Goal: Task Accomplishment & Management: Use online tool/utility

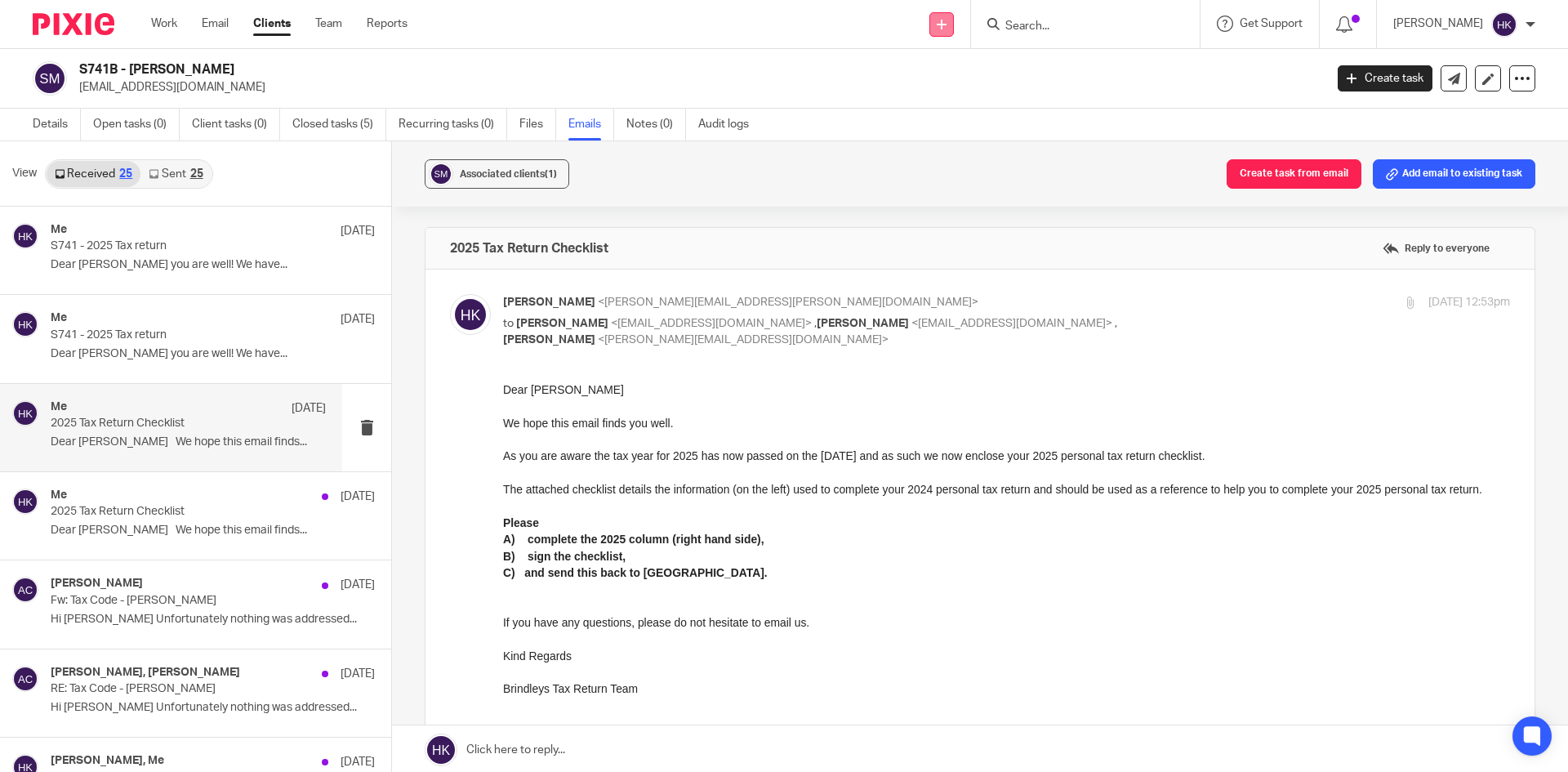
click at [954, 30] on link at bounding box center [941, 24] width 25 height 25
click at [950, 145] on link "Request signature" at bounding box center [959, 148] width 115 height 24
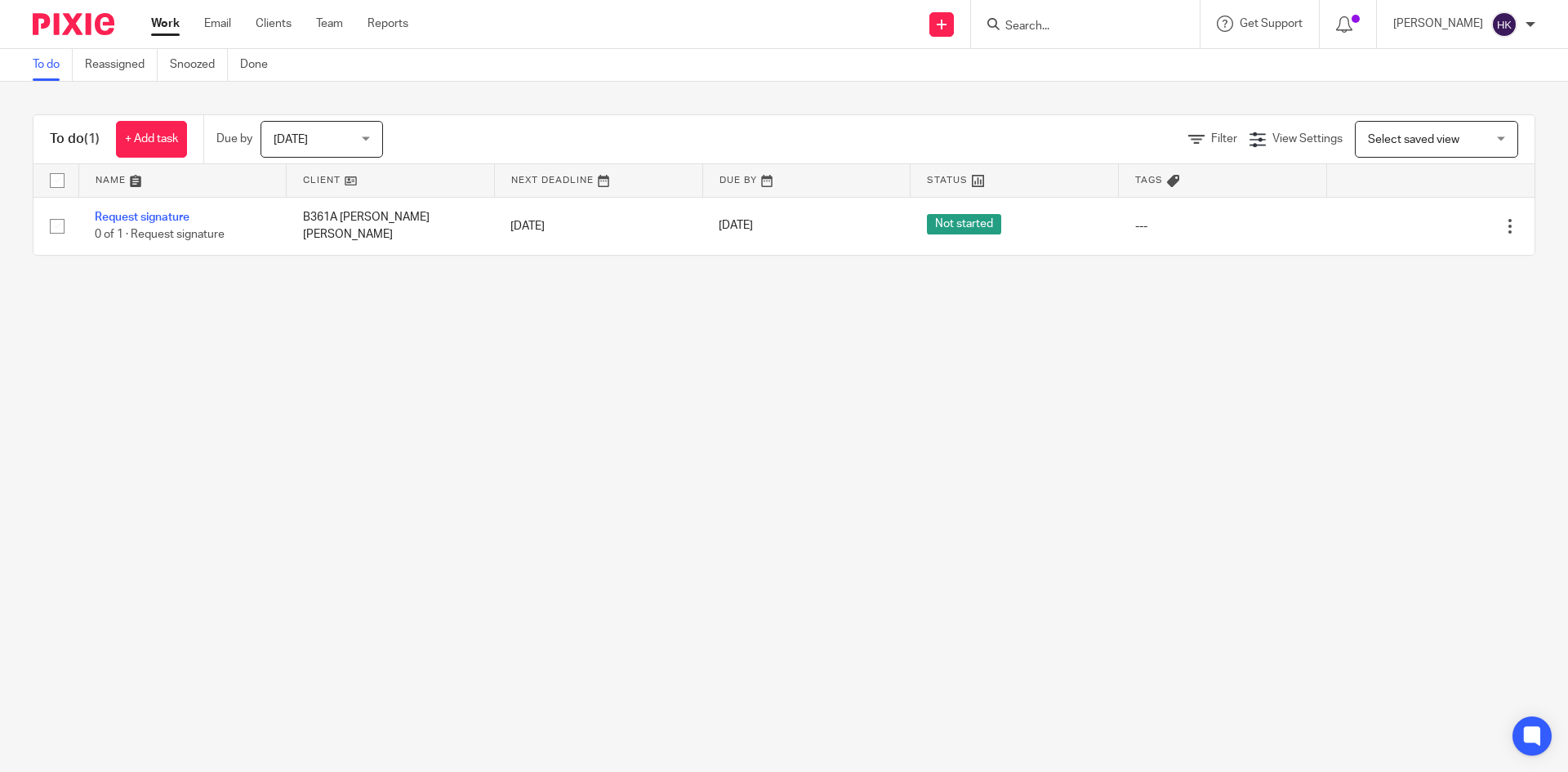
click at [1047, 24] on input "Search" at bounding box center [1077, 27] width 147 height 15
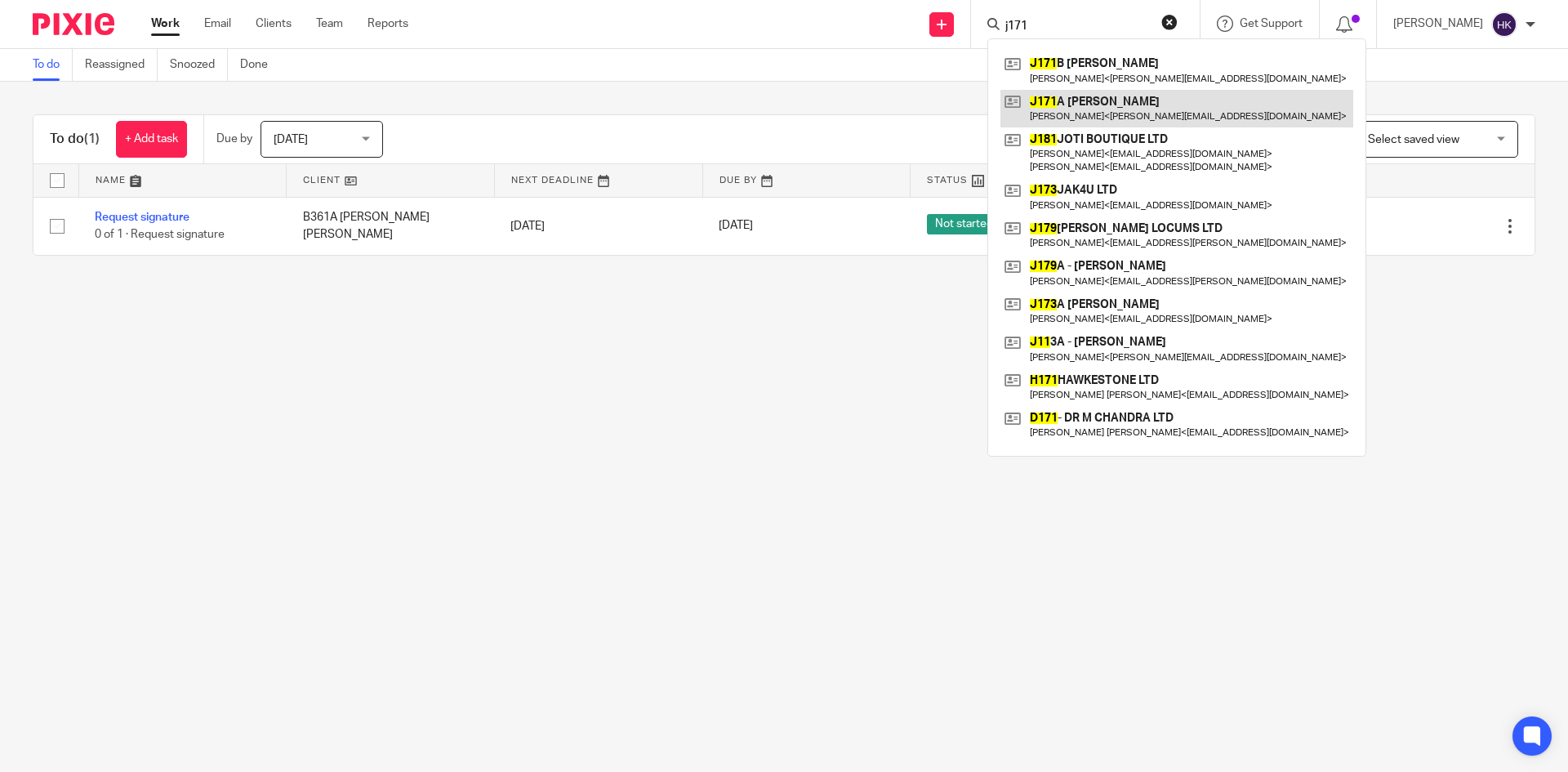
type input "j171"
click at [1137, 124] on link at bounding box center [1176, 109] width 353 height 38
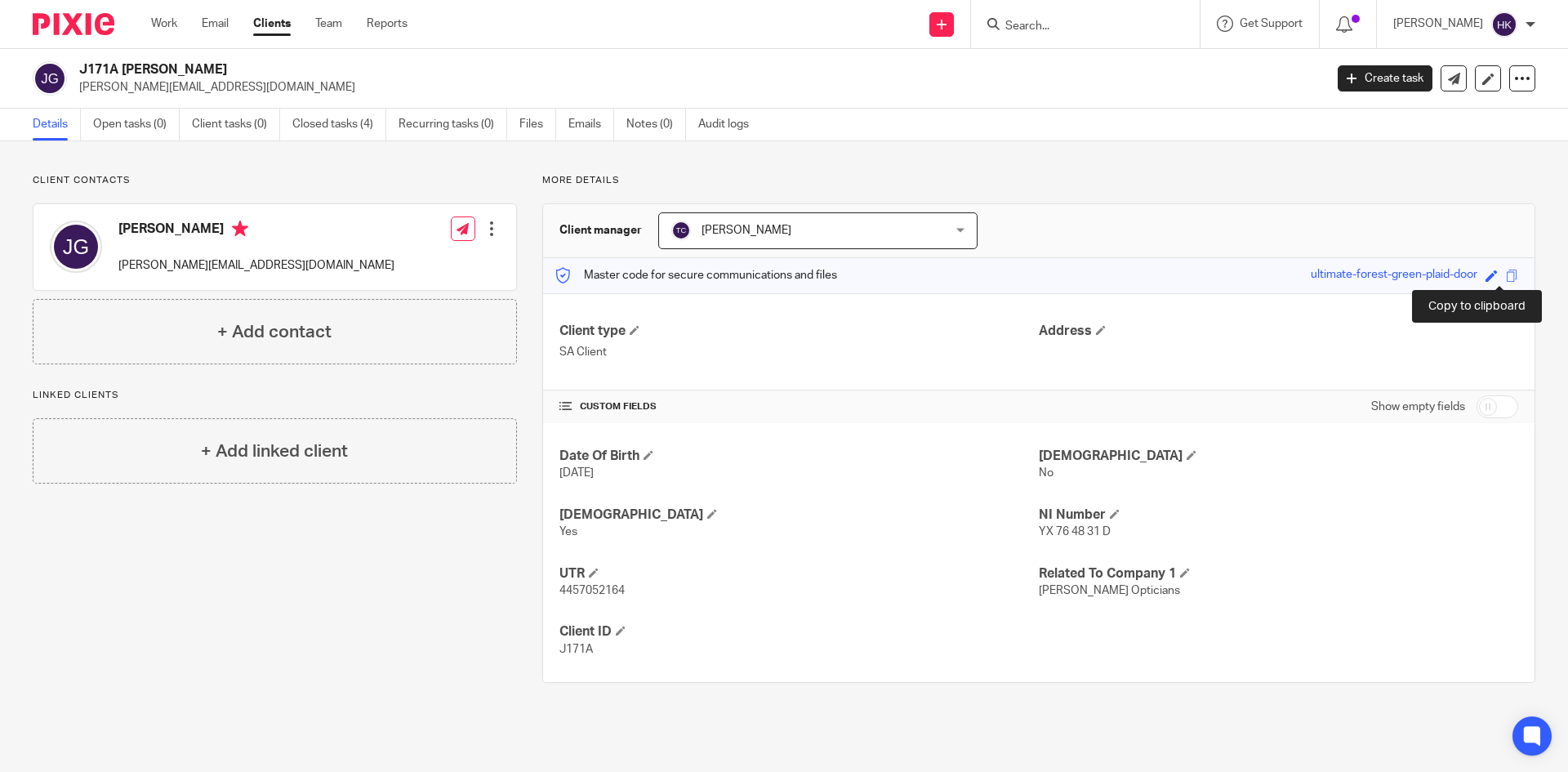
click at [1506, 276] on span at bounding box center [1512, 276] width 12 height 12
click at [1064, 2] on div at bounding box center [1085, 24] width 228 height 48
click at [1059, 18] on form at bounding box center [1090, 24] width 174 height 21
click at [1052, 26] on input "Search" at bounding box center [1077, 27] width 147 height 15
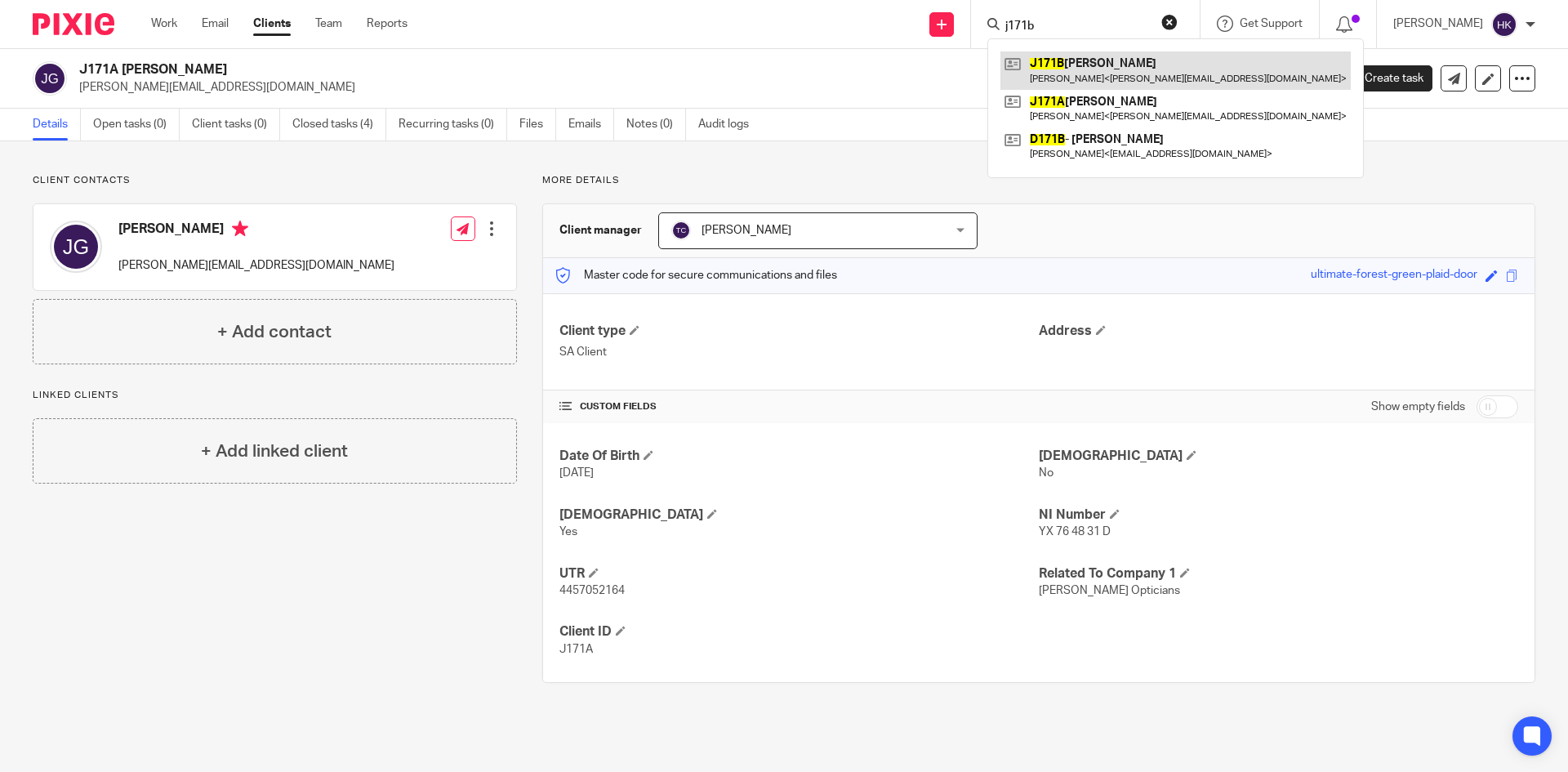
type input "j171b"
drag, startPoint x: 1167, startPoint y: 70, endPoint x: 1155, endPoint y: 73, distance: 12.4
click at [1167, 70] on link at bounding box center [1176, 70] width 350 height 38
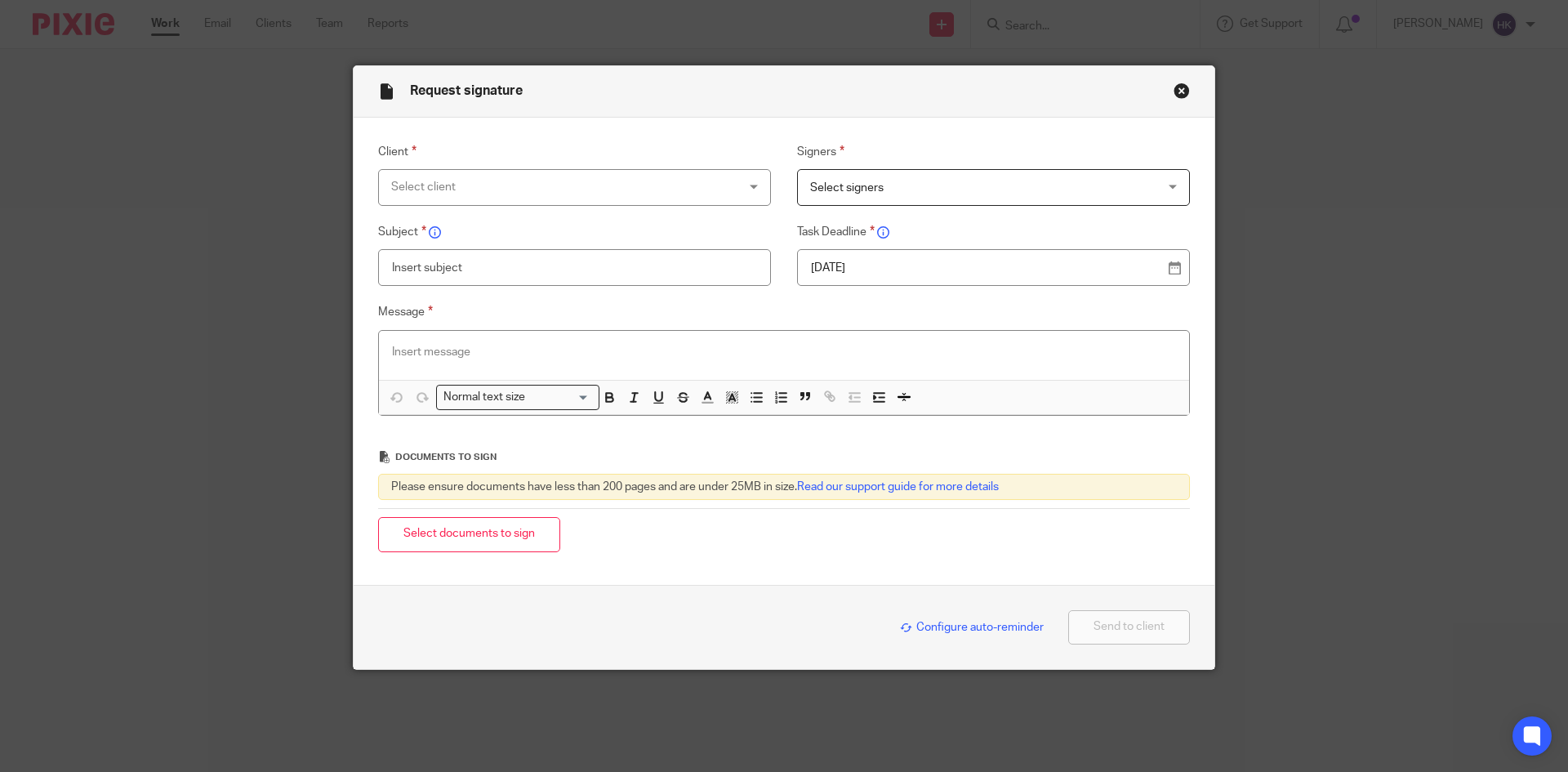
click at [489, 186] on div "Select client" at bounding box center [543, 187] width 304 height 35
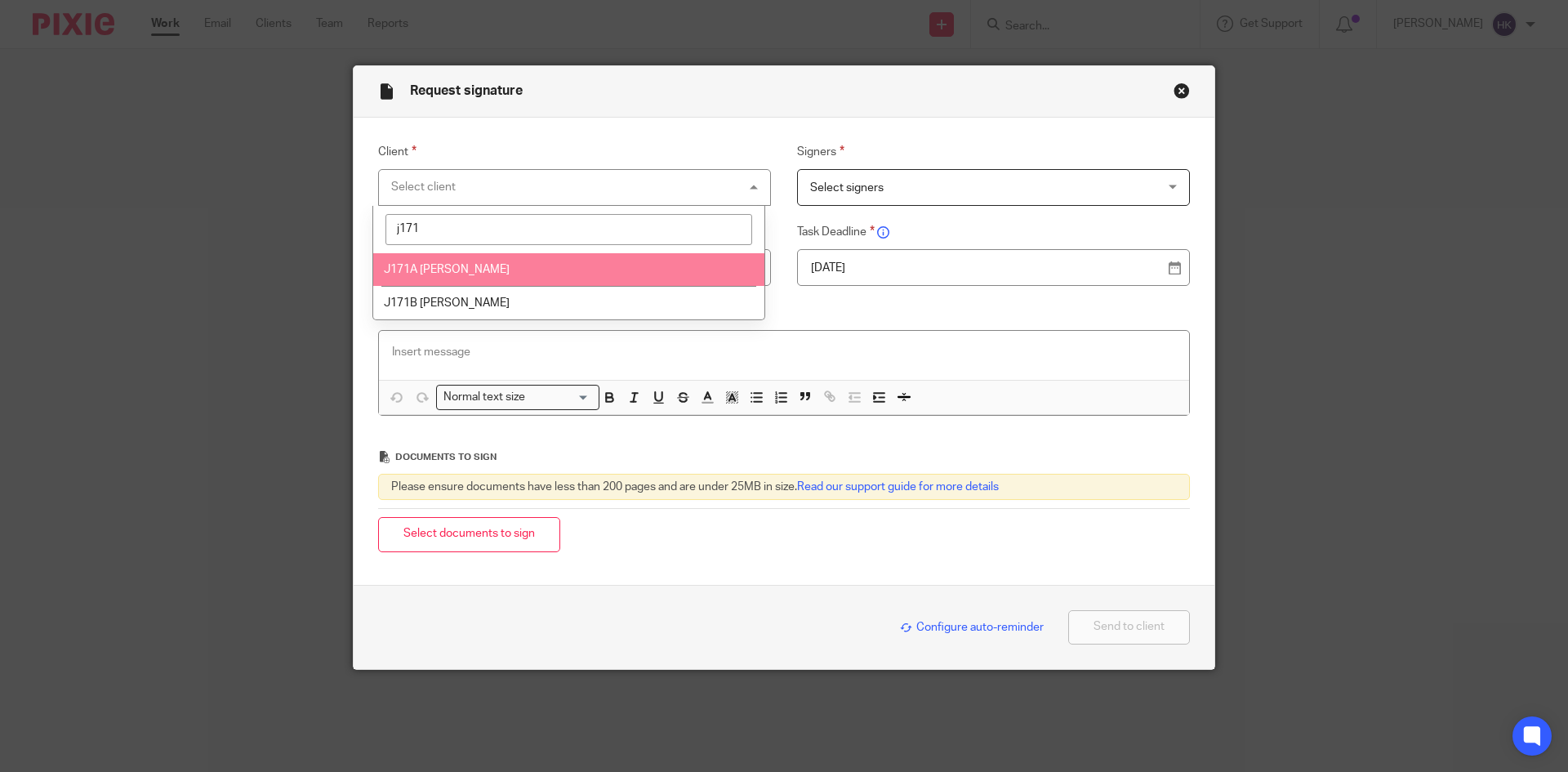
type input "j171"
click at [501, 268] on span "J171A [PERSON_NAME]" at bounding box center [446, 270] width 126 height 12
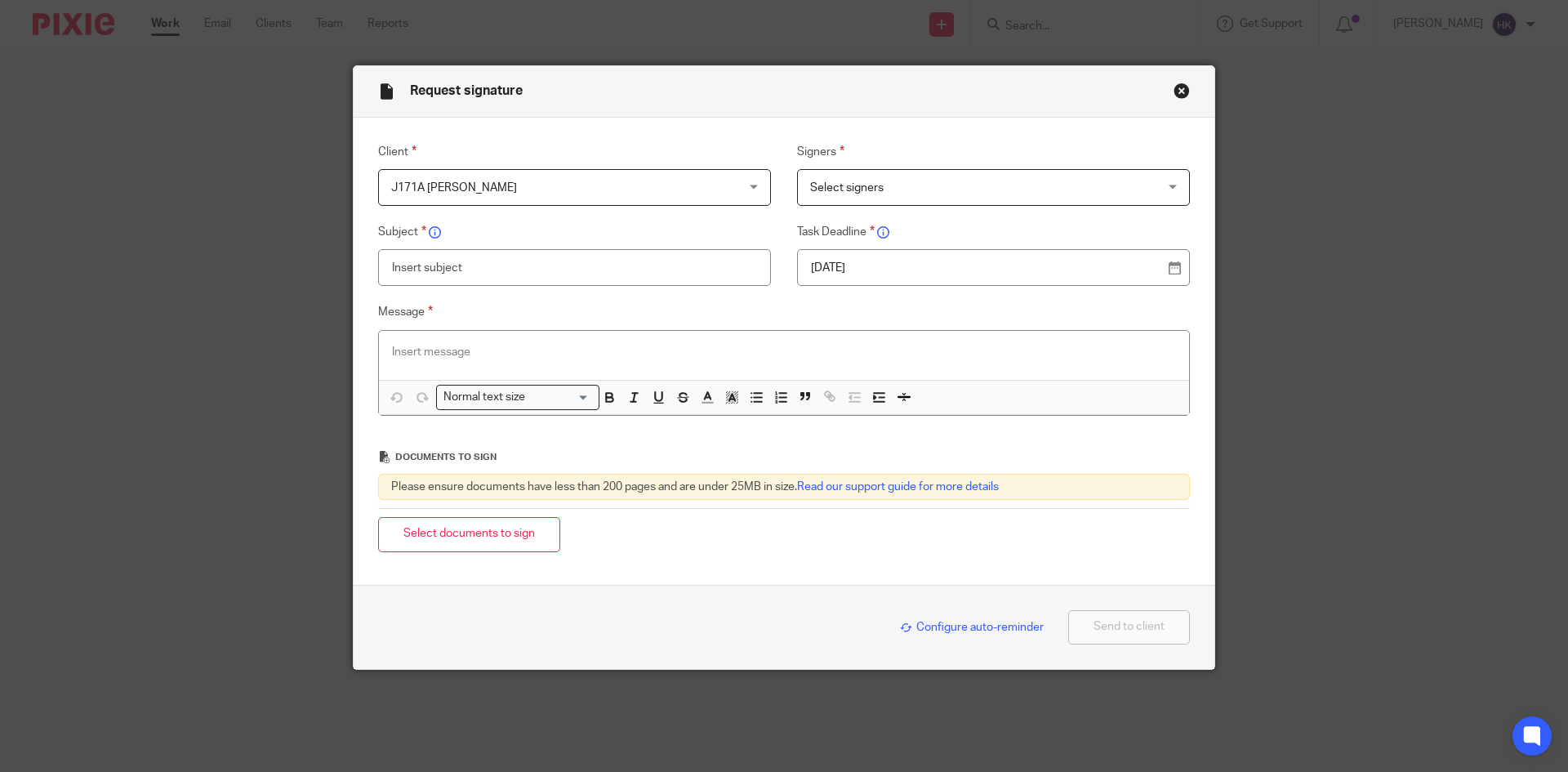
click at [864, 183] on span "Select signers" at bounding box center [846, 188] width 73 height 12
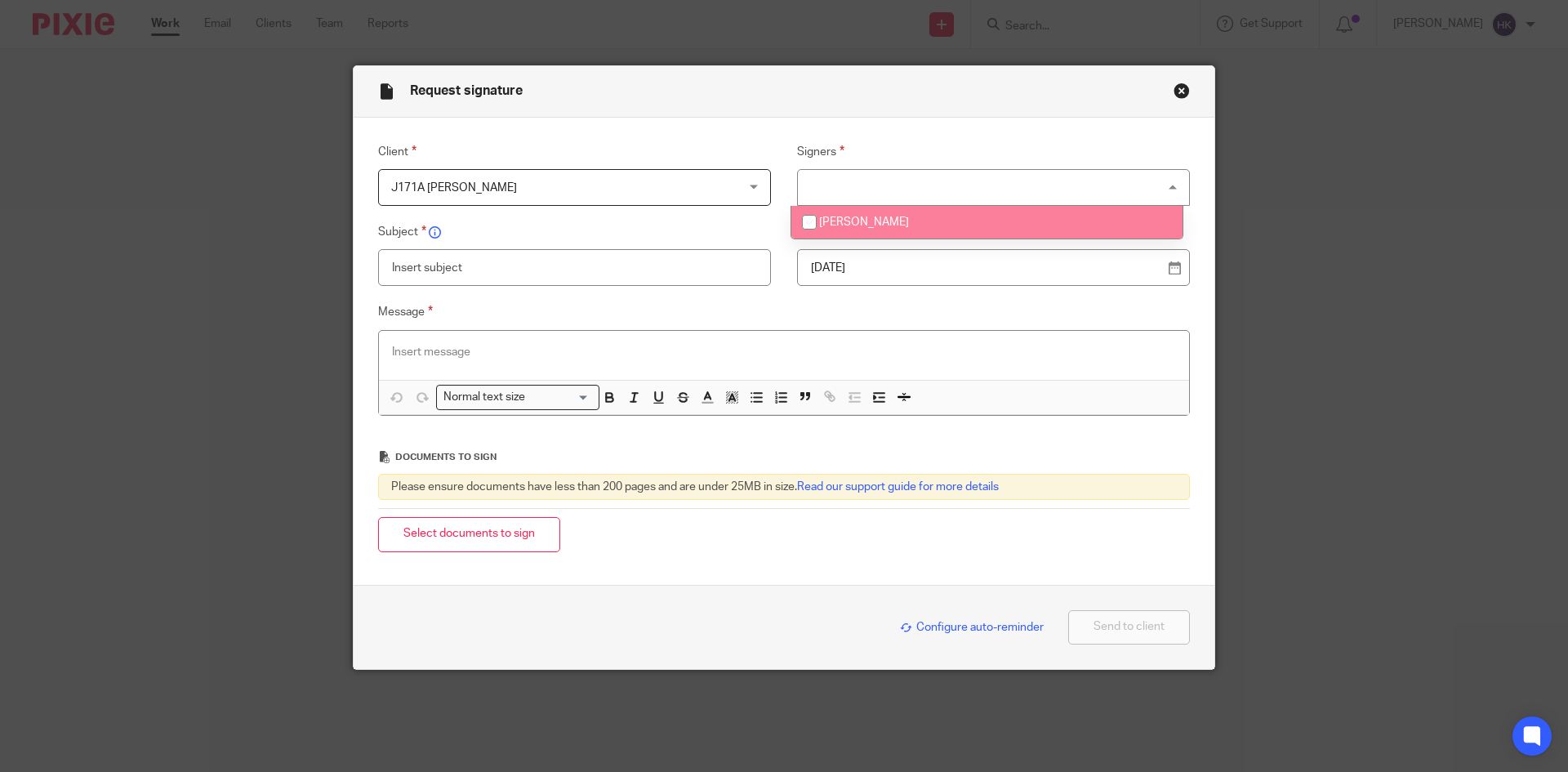
click at [874, 227] on span "[PERSON_NAME]" at bounding box center [864, 222] width 90 height 12
checkbox input "true"
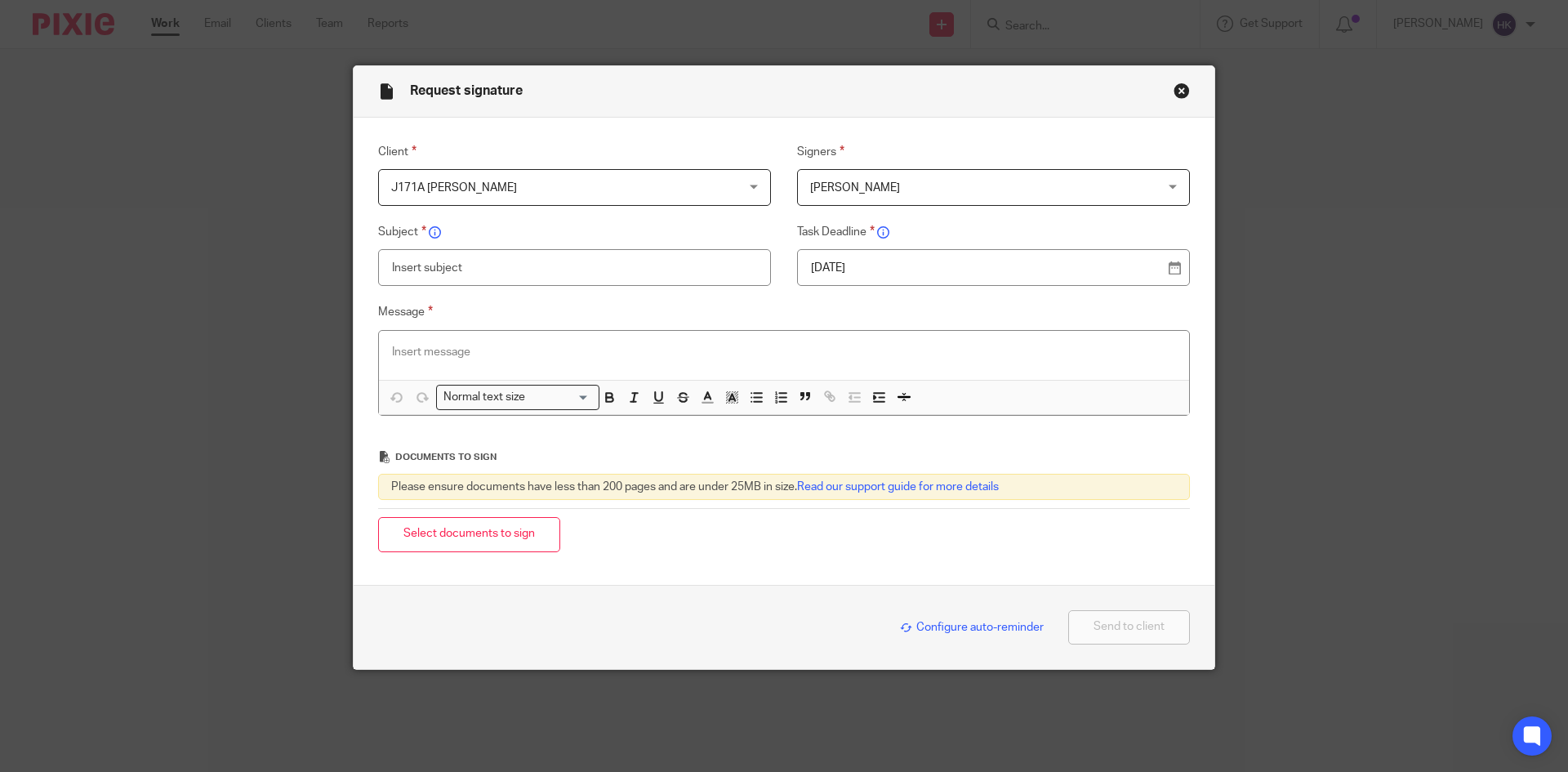
click at [886, 274] on p "[DATE]" at bounding box center [987, 268] width 352 height 17
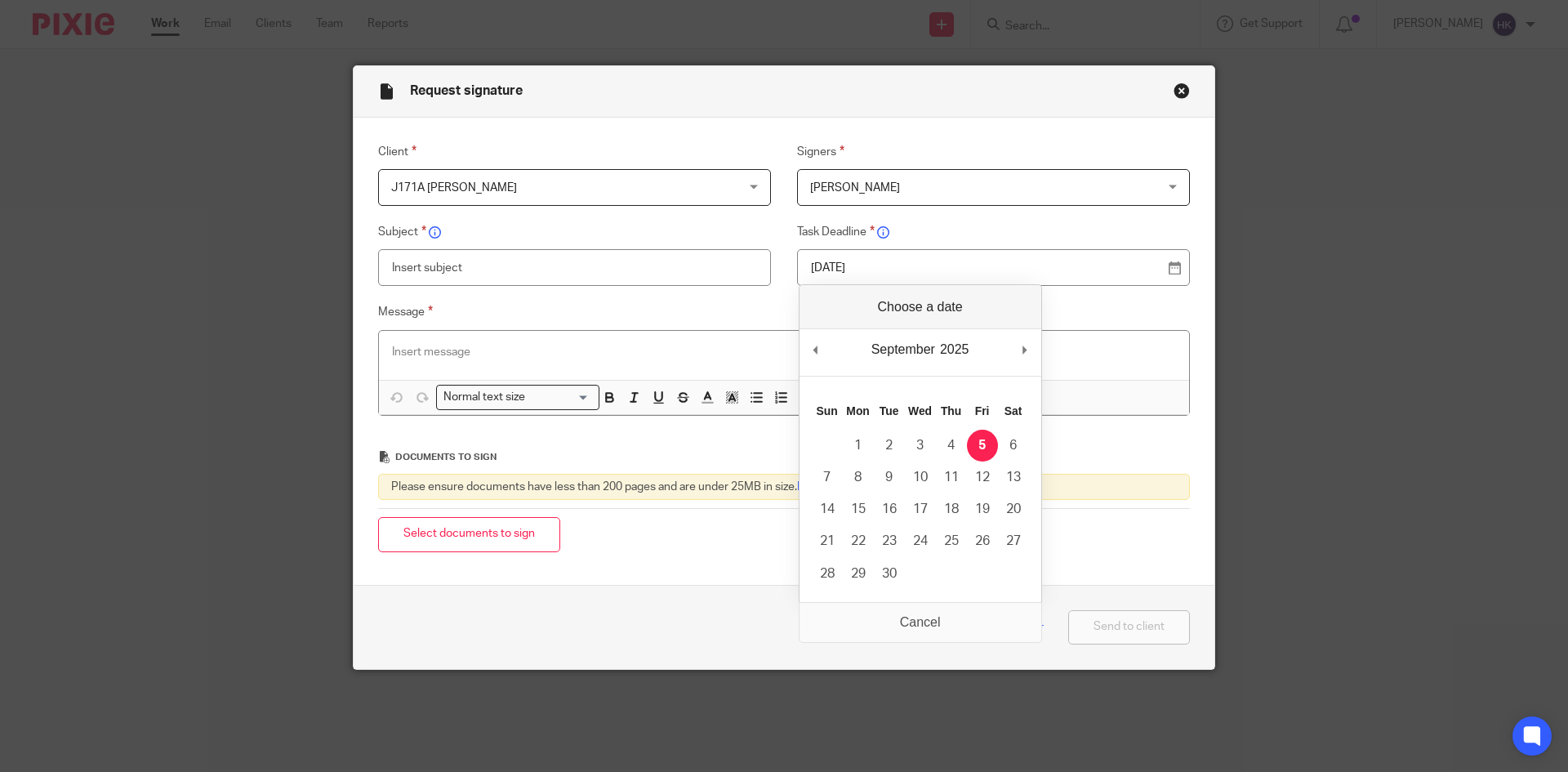
drag, startPoint x: 984, startPoint y: 445, endPoint x: 937, endPoint y: 434, distance: 48.3
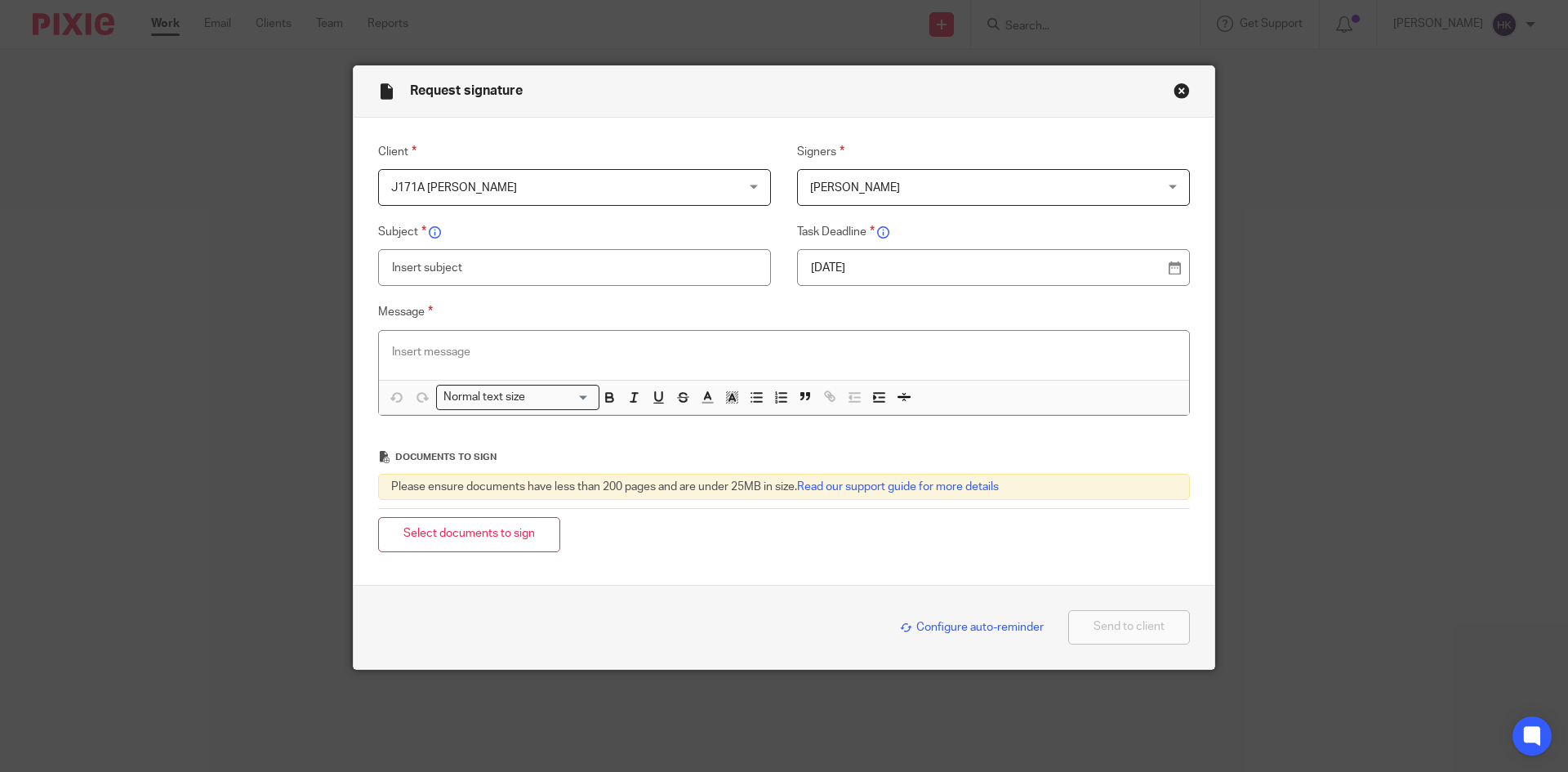
click at [408, 267] on input "text" at bounding box center [573, 267] width 392 height 37
type input "J171A - Personal Tax Return Pack"
click at [420, 344] on p at bounding box center [784, 352] width 784 height 17
paste div
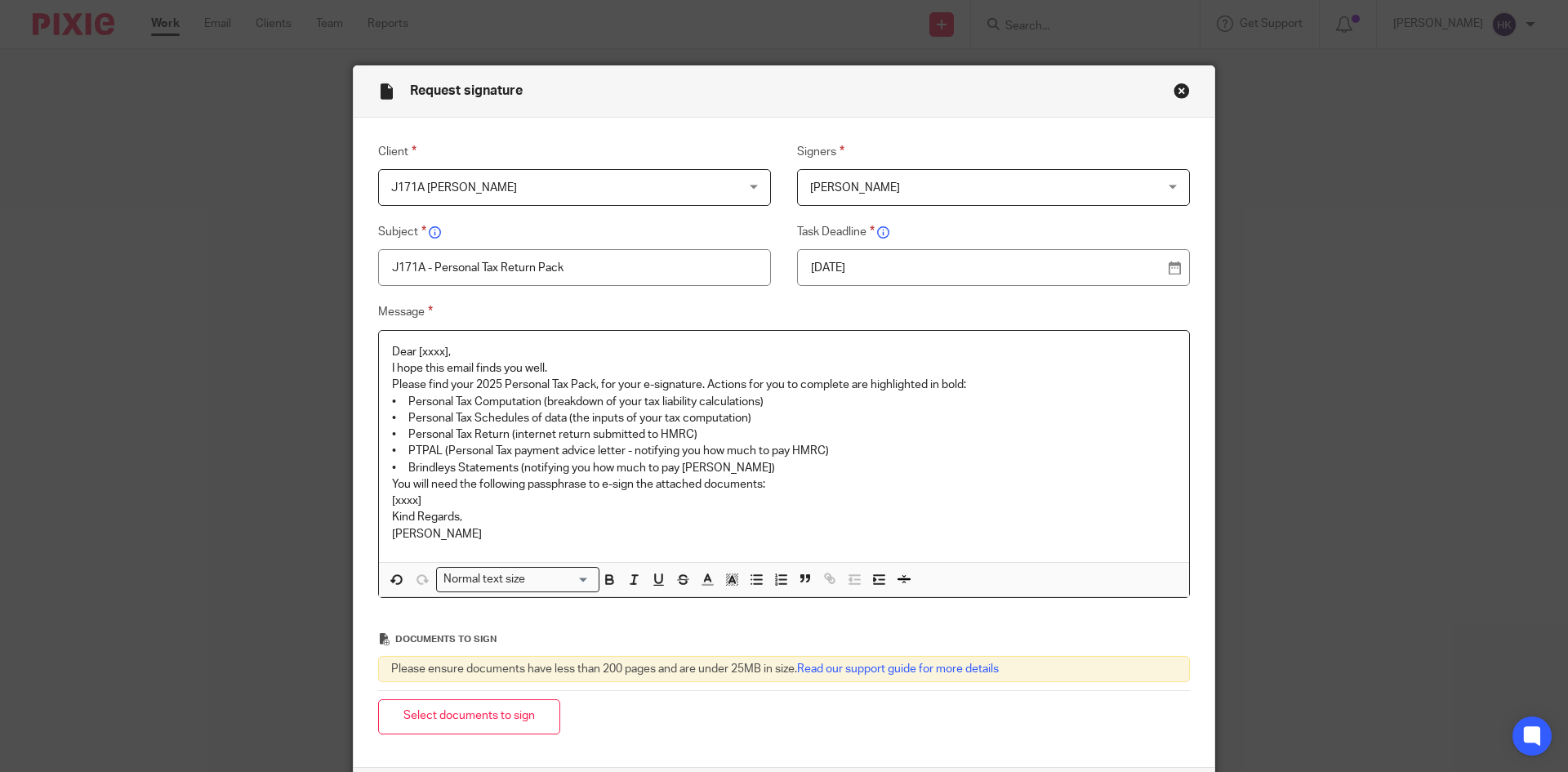
click at [466, 351] on p "Dear [xxxx]," at bounding box center [784, 352] width 784 height 17
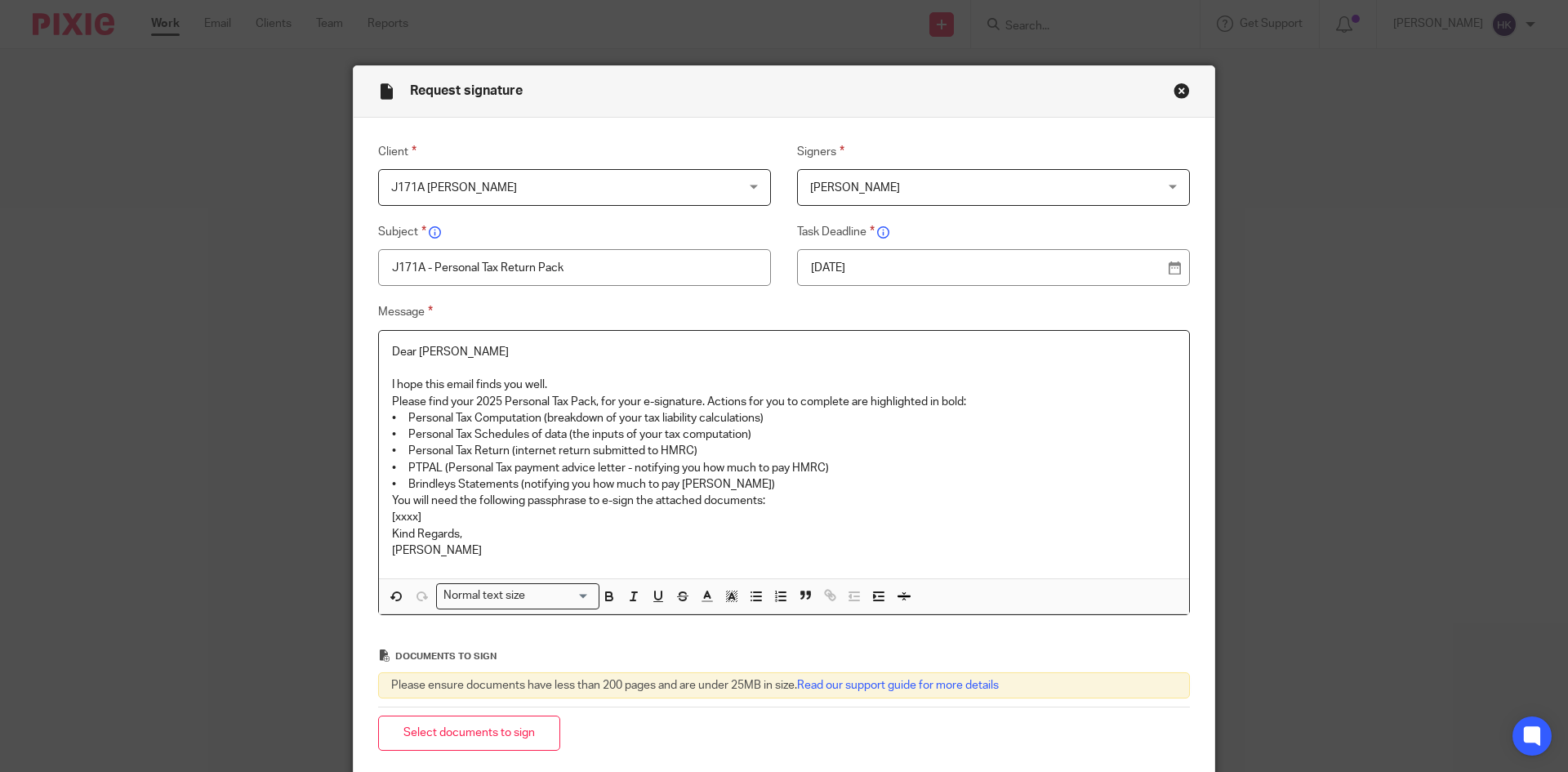
click at [548, 386] on p "I hope this email finds you well." at bounding box center [784, 385] width 784 height 17
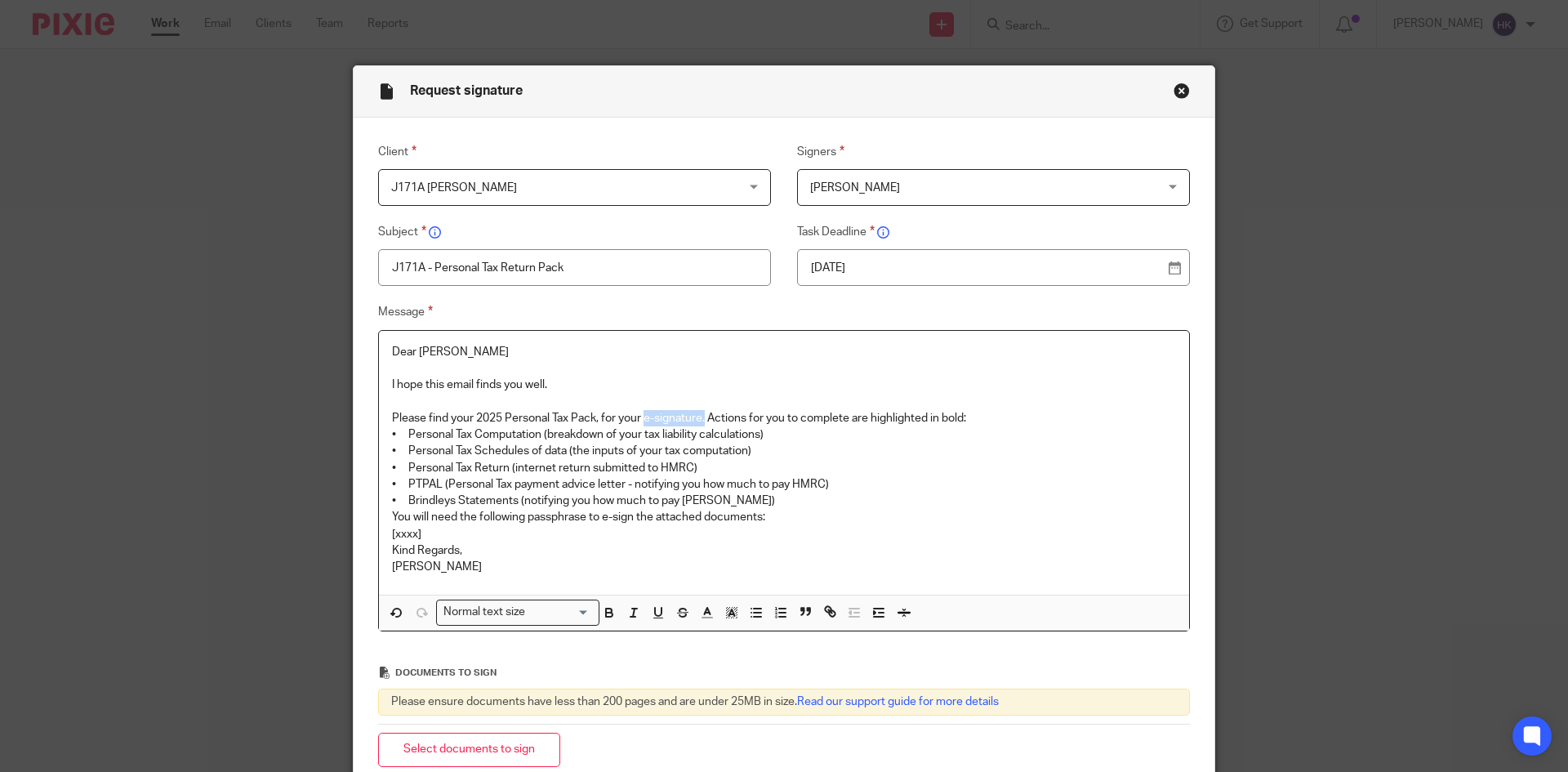
drag, startPoint x: 643, startPoint y: 413, endPoint x: 700, endPoint y: 413, distance: 57.0
click at [700, 413] on p "Please find your 2025 Personal Tax Pack, for your e-signature. Actions for you …" at bounding box center [784, 418] width 784 height 17
click at [988, 411] on p "Please find your 2025 Personal Tax Pack, for your e-signature. Actions for you …" at bounding box center [784, 418] width 784 height 17
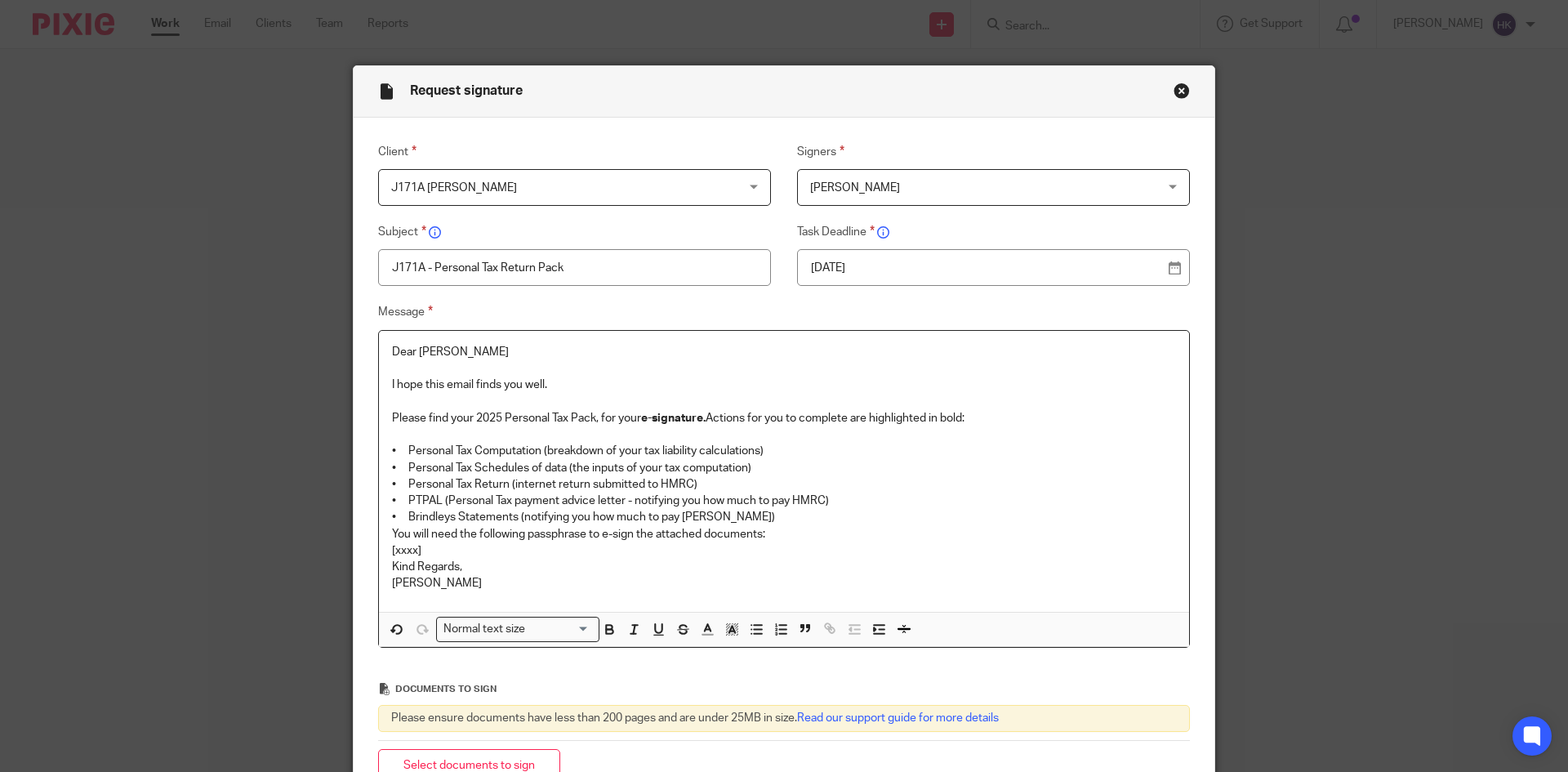
click at [697, 482] on p "• Personal Tax Return (internet return submitted to HMRC)" at bounding box center [784, 484] width 784 height 17
copy p "• Personal Tax Return (internet return submitted to HMRC)"
click at [697, 482] on p "• Personal Tax Return (internet return submitted to HMRC)" at bounding box center [784, 484] width 784 height 17
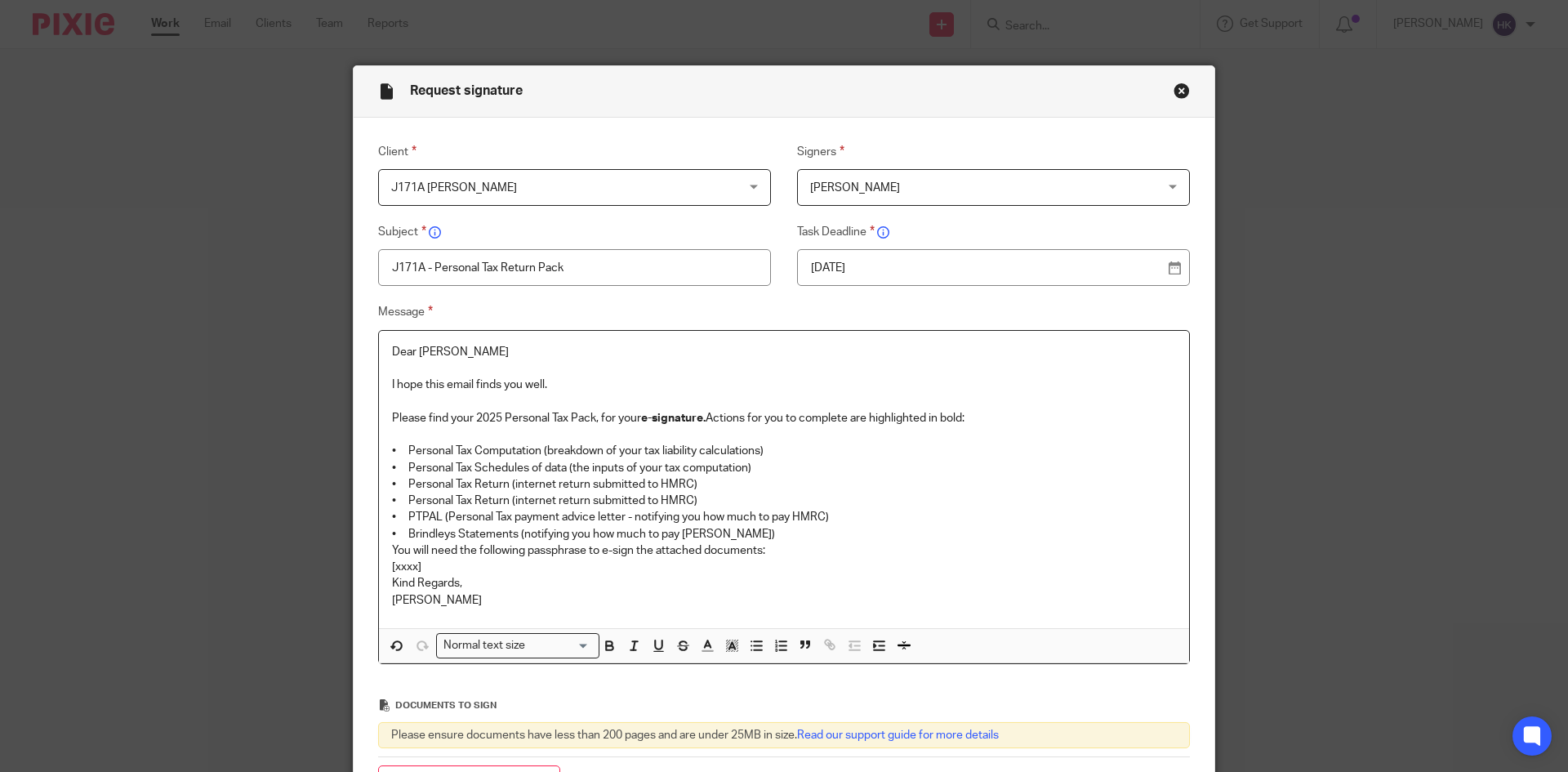
click at [446, 500] on p "• Personal Tax Return (internet return submitted to HMRC)" at bounding box center [784, 500] width 784 height 17
click at [738, 532] on p "• Brindleys Statements (notifying you how much to pay [PERSON_NAME])" at bounding box center [784, 534] width 784 height 17
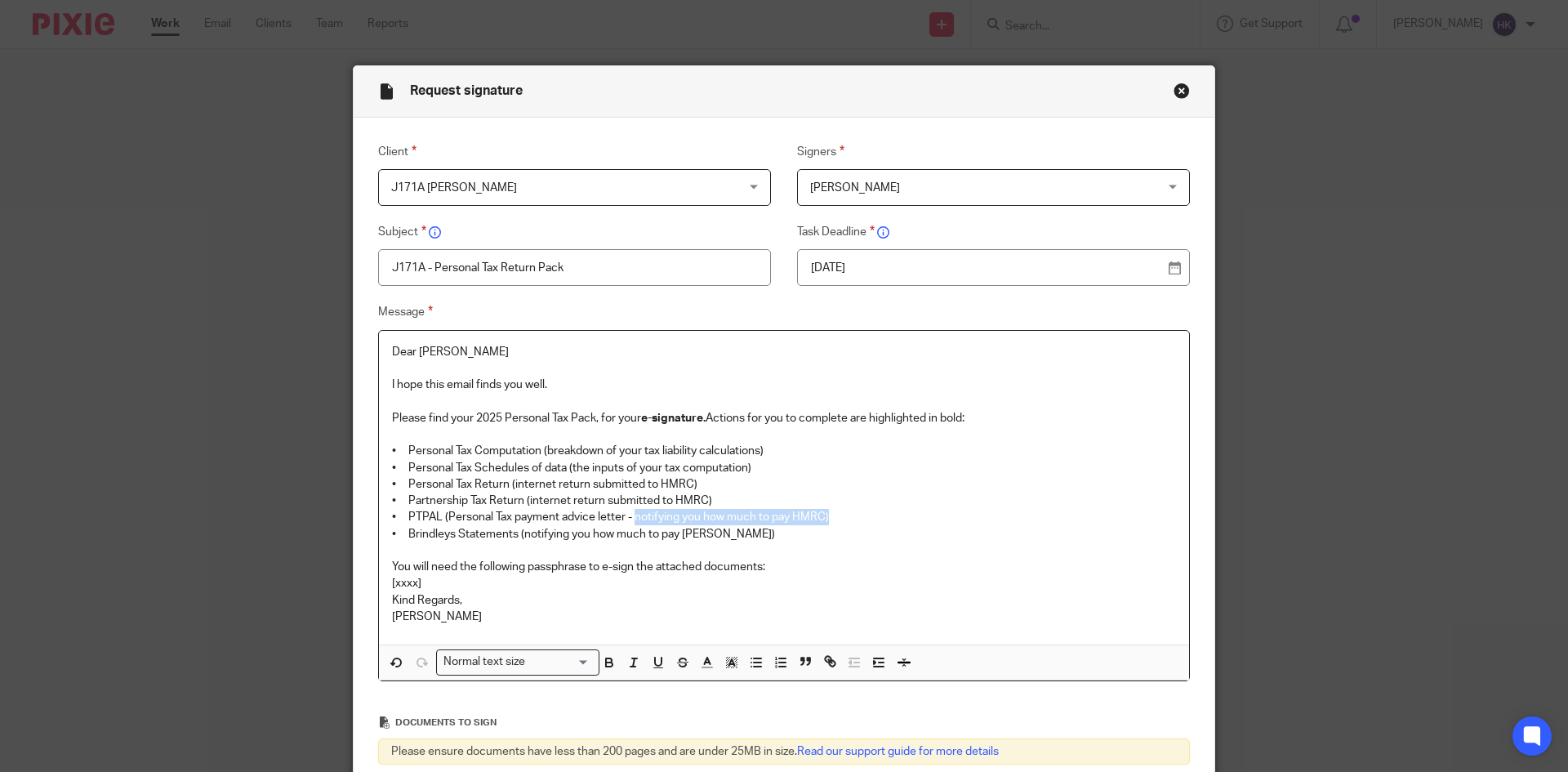
drag, startPoint x: 630, startPoint y: 516, endPoint x: 829, endPoint y: 518, distance: 199.0
click at [829, 518] on p "• PTPAL (Personal Tax payment advice letter - notifying you how much to pay HMR…" at bounding box center [784, 517] width 784 height 17
drag, startPoint x: 516, startPoint y: 534, endPoint x: 746, endPoint y: 535, distance: 230.0
click at [746, 535] on p "• Brindleys Statements (notifying you how much to pay Brindleys)" at bounding box center [784, 534] width 784 height 17
drag, startPoint x: 599, startPoint y: 565, endPoint x: 629, endPoint y: 566, distance: 30.0
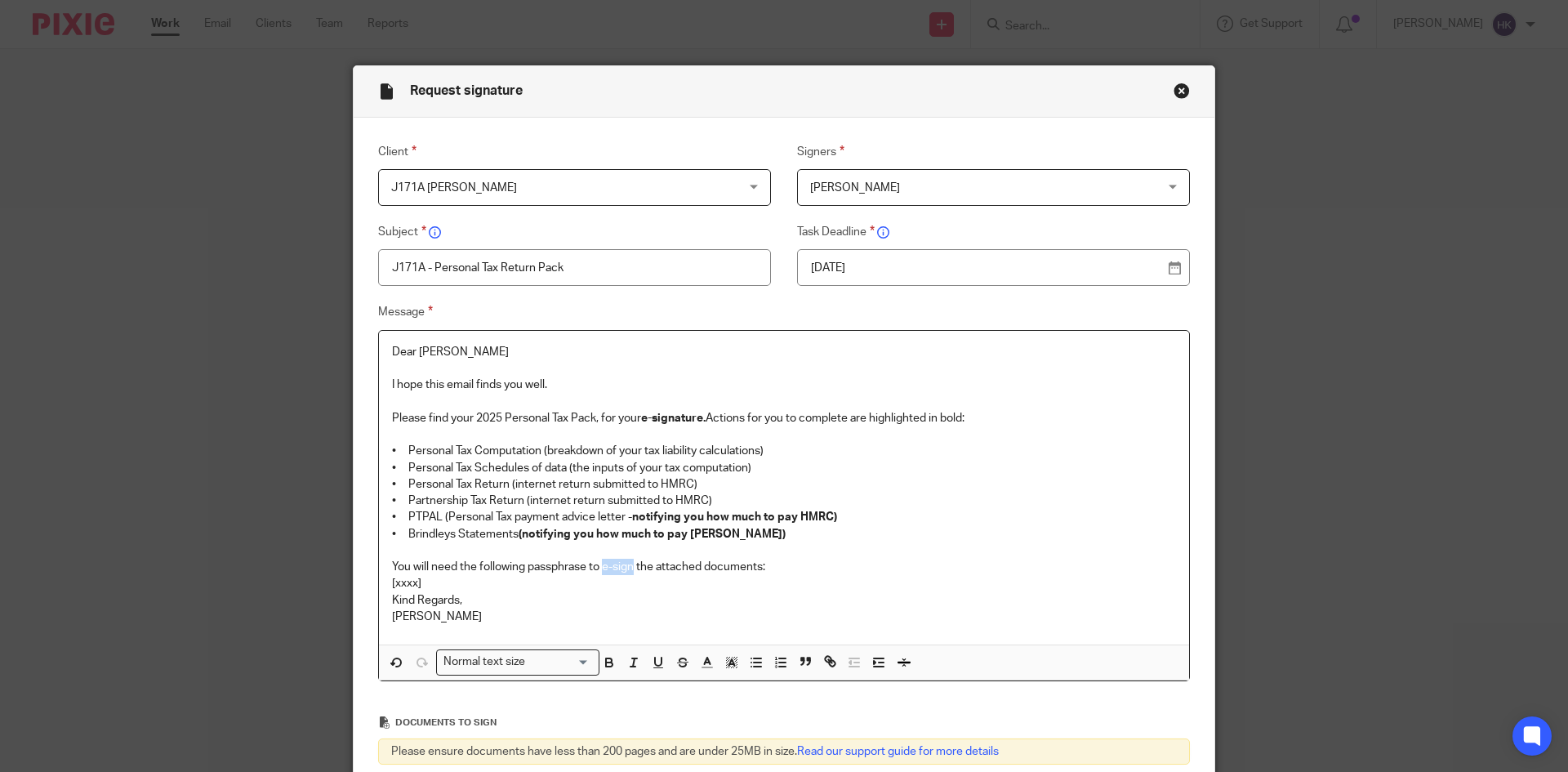
click at [629, 566] on p "You will need the following passphrase to e-sign the attached documents:" at bounding box center [784, 566] width 784 height 17
click at [793, 564] on p "You will need the following passphrase to e-sign the attached documents:" at bounding box center [784, 566] width 784 height 17
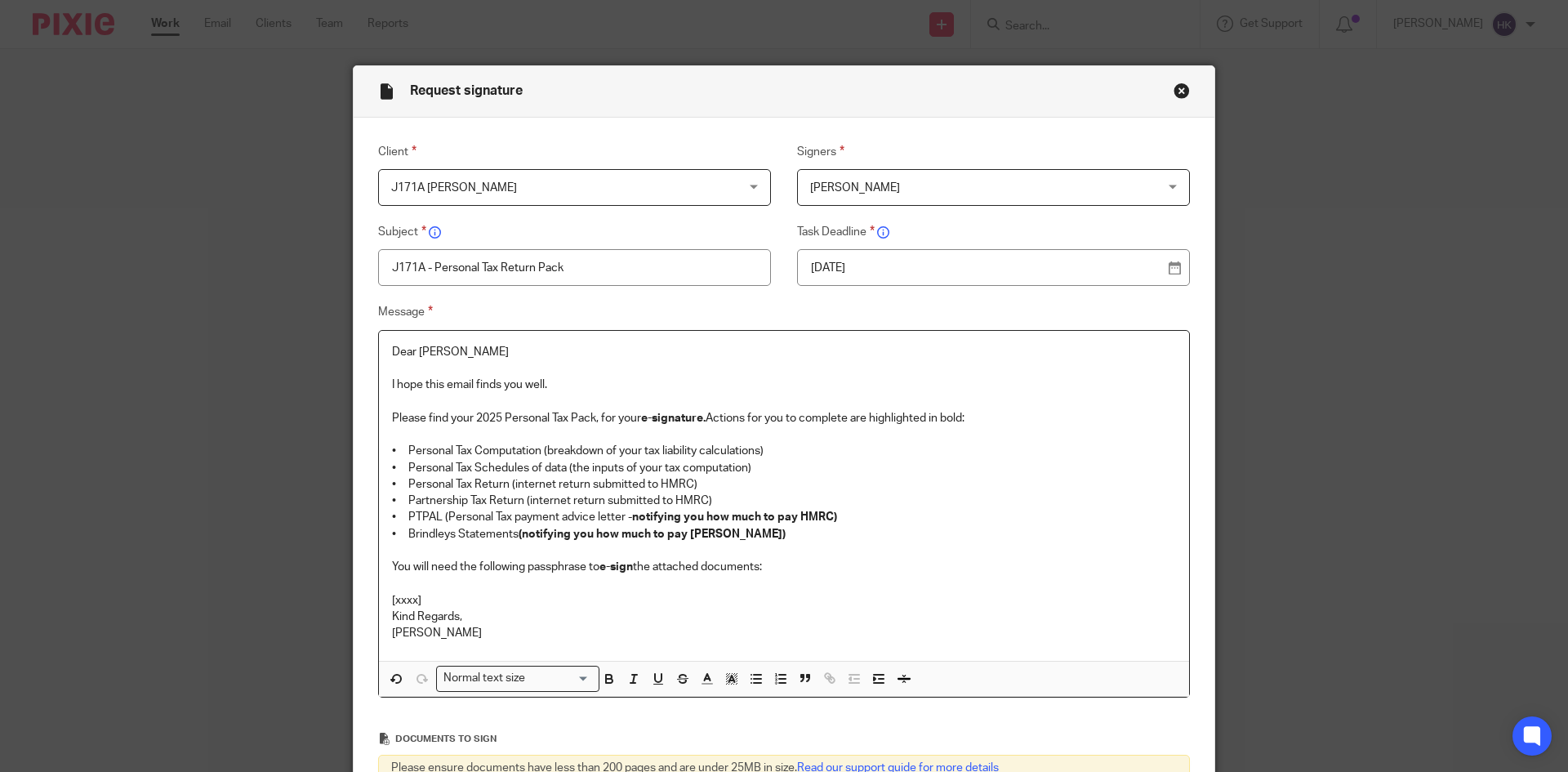
click at [425, 594] on p "[xxxx]" at bounding box center [784, 600] width 784 height 17
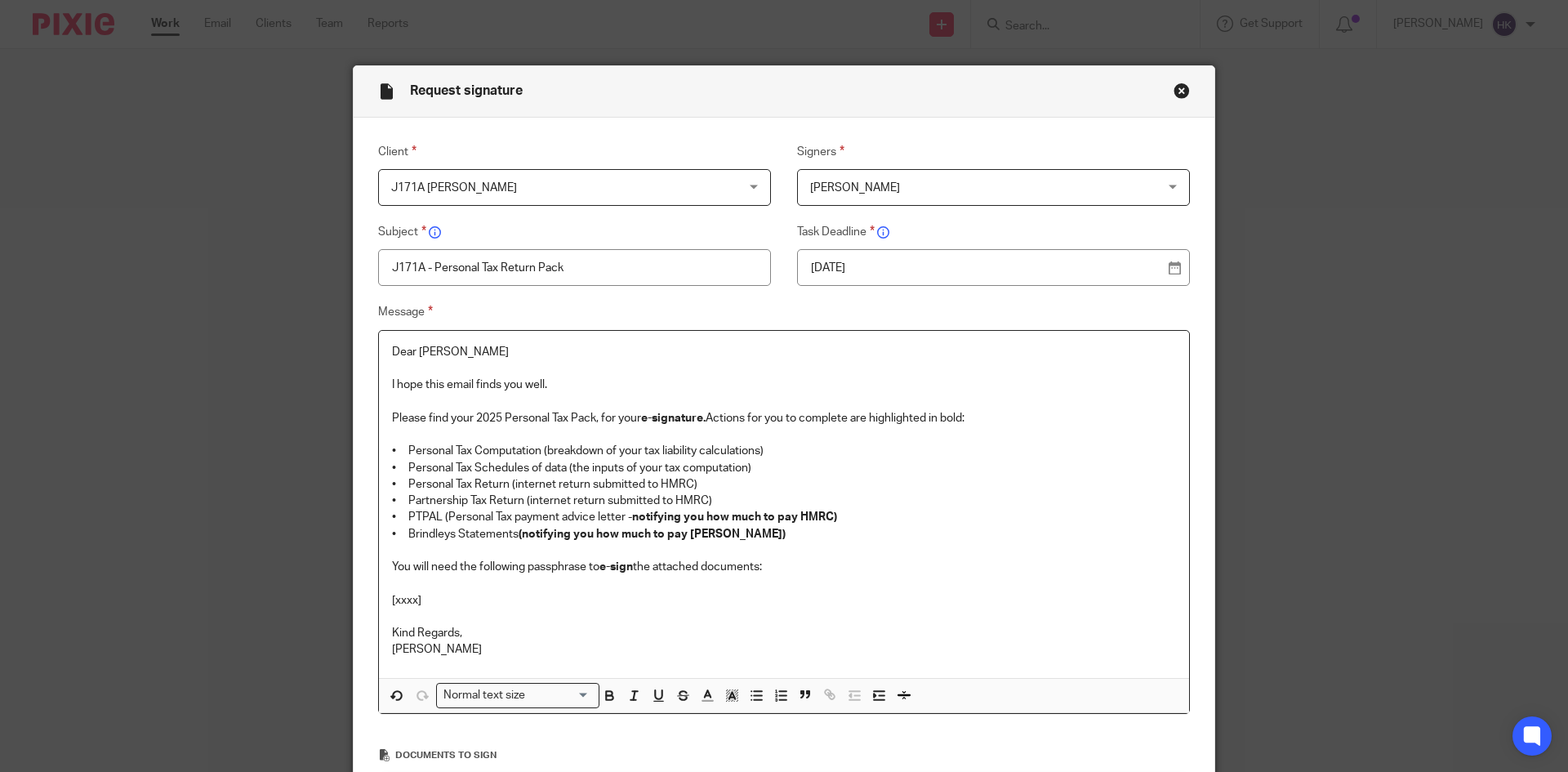
click at [421, 596] on p "[xxxx]" at bounding box center [784, 600] width 784 height 17
drag, startPoint x: 420, startPoint y: 598, endPoint x: 379, endPoint y: 599, distance: 41.0
click at [379, 599] on div "Dear Jagdev I hope this email finds you well. Please find your 2025 Personal Ta…" at bounding box center [783, 504] width 810 height 347
drag, startPoint x: 568, startPoint y: 602, endPoint x: 371, endPoint y: 598, distance: 197.0
click at [371, 598] on div "Message Dear Jagdev I hope this email finds you well. Please find your 2025 Per…" at bounding box center [771, 508] width 837 height 411
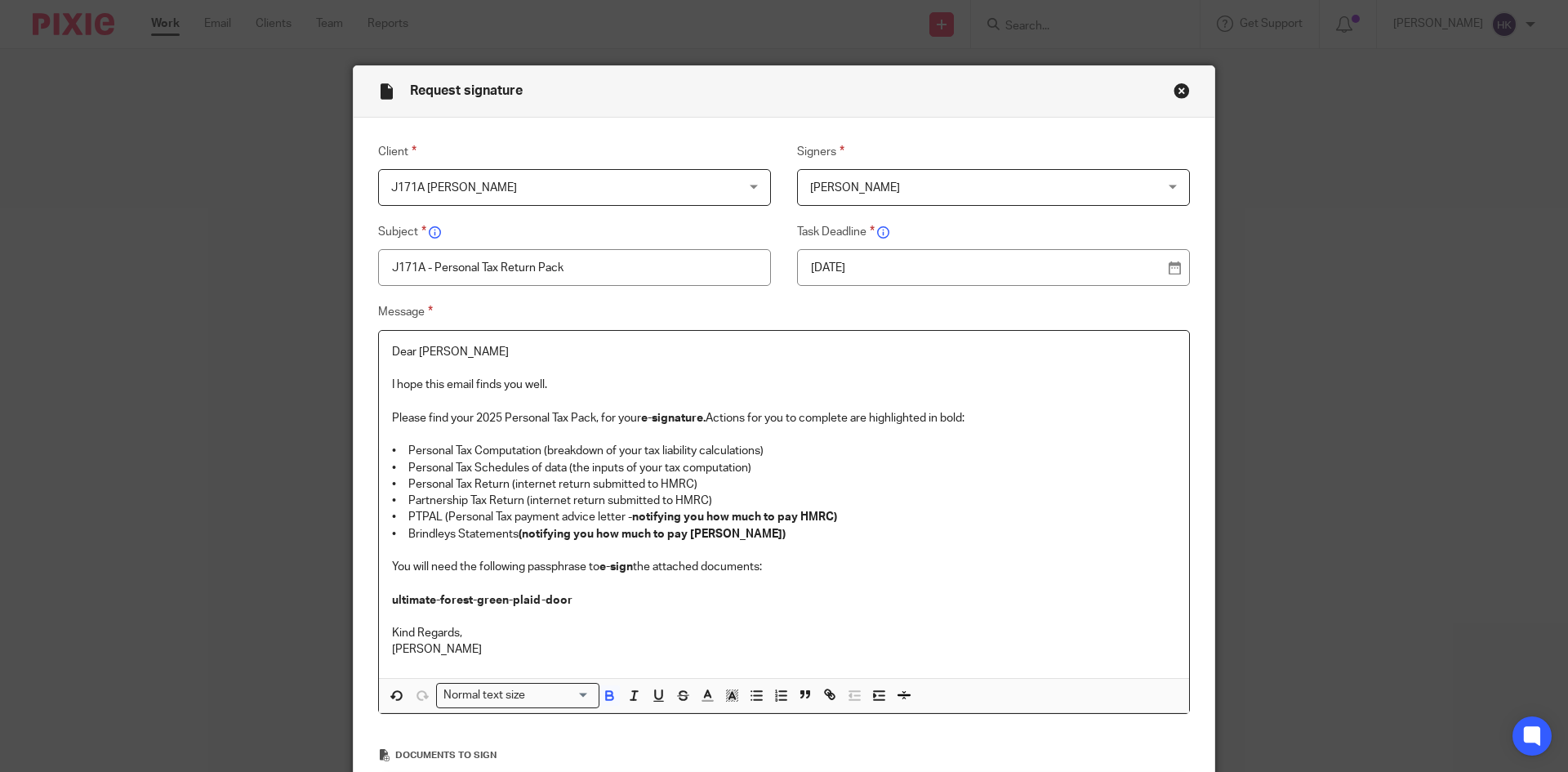
click at [497, 696] on div "Normal text size" at bounding box center [514, 693] width 154 height 21
click at [505, 763] on li "Heading 2" at bounding box center [518, 764] width 162 height 21
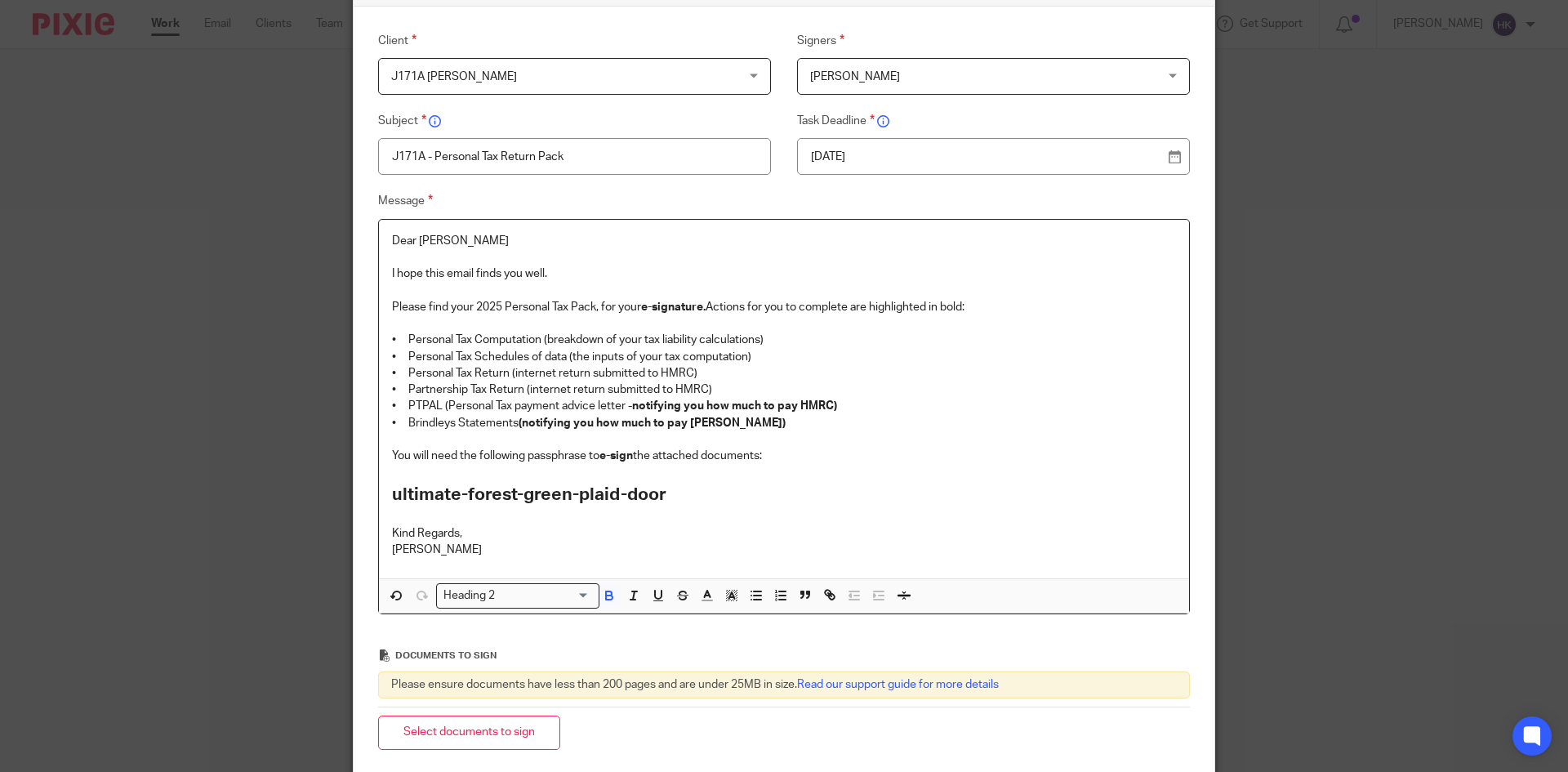
scroll to position [273, 0]
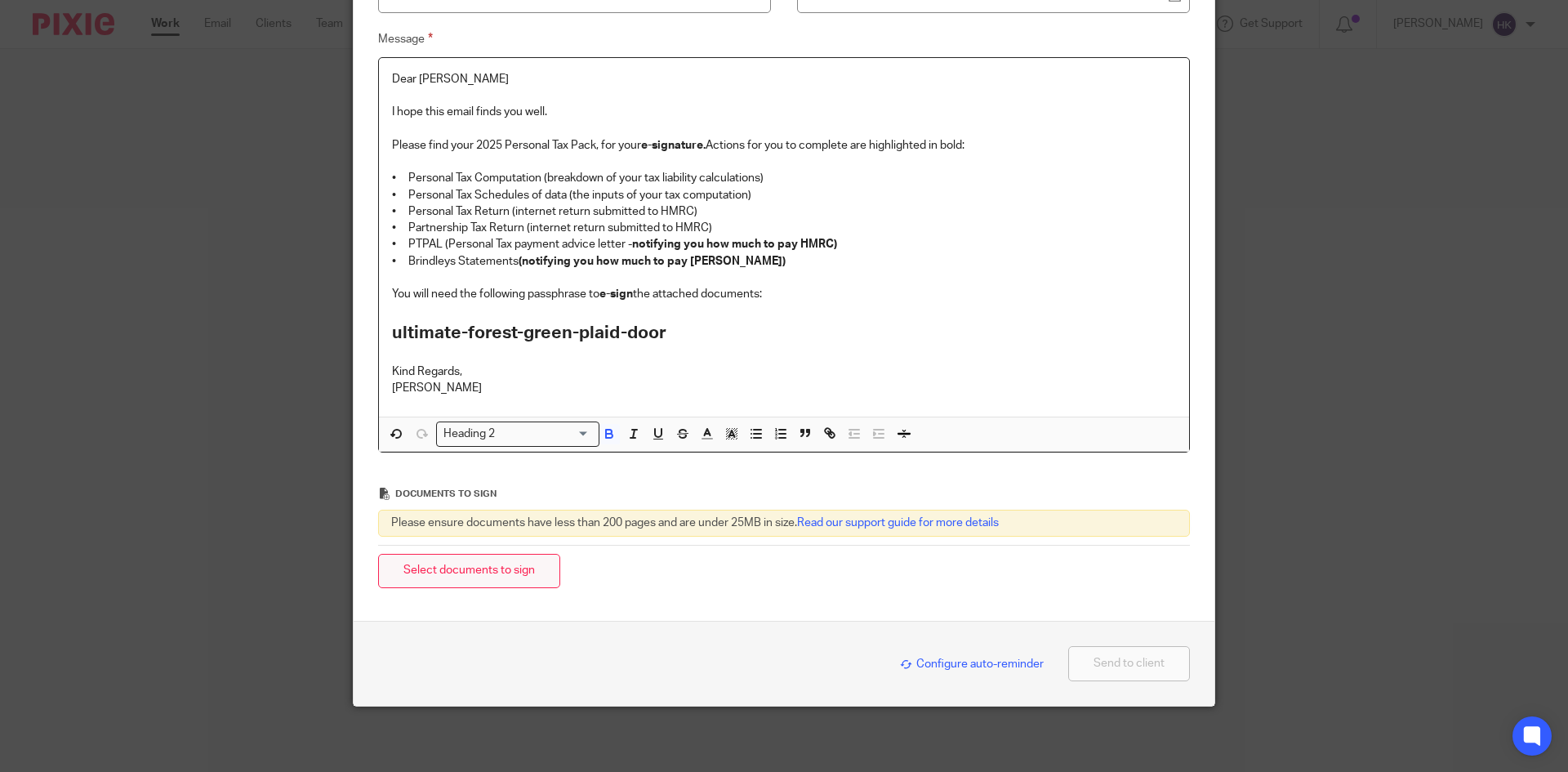
click at [516, 581] on button "Select documents to sign" at bounding box center [469, 571] width 182 height 36
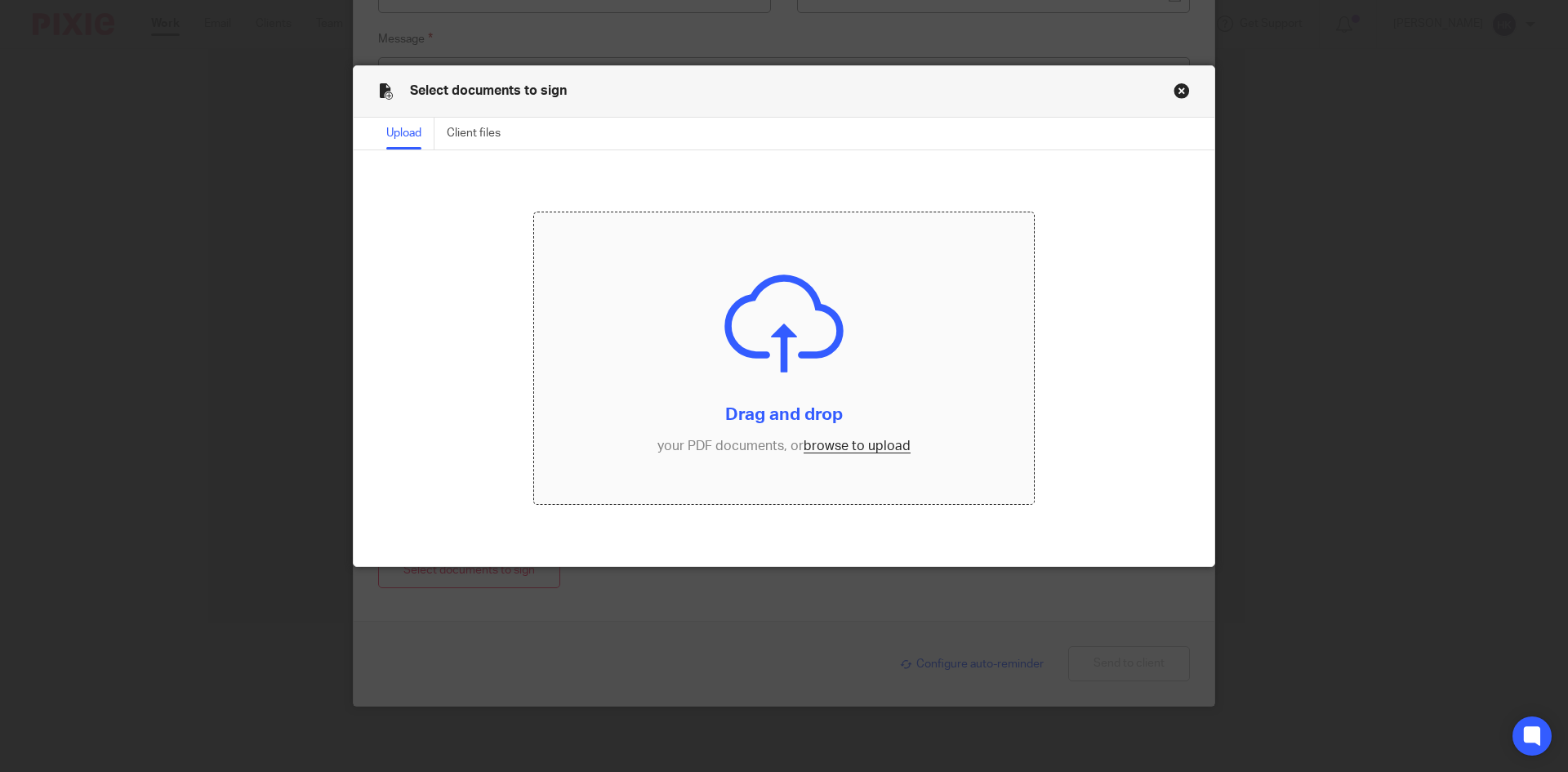
click at [868, 444] on input "file" at bounding box center [784, 359] width 500 height 293
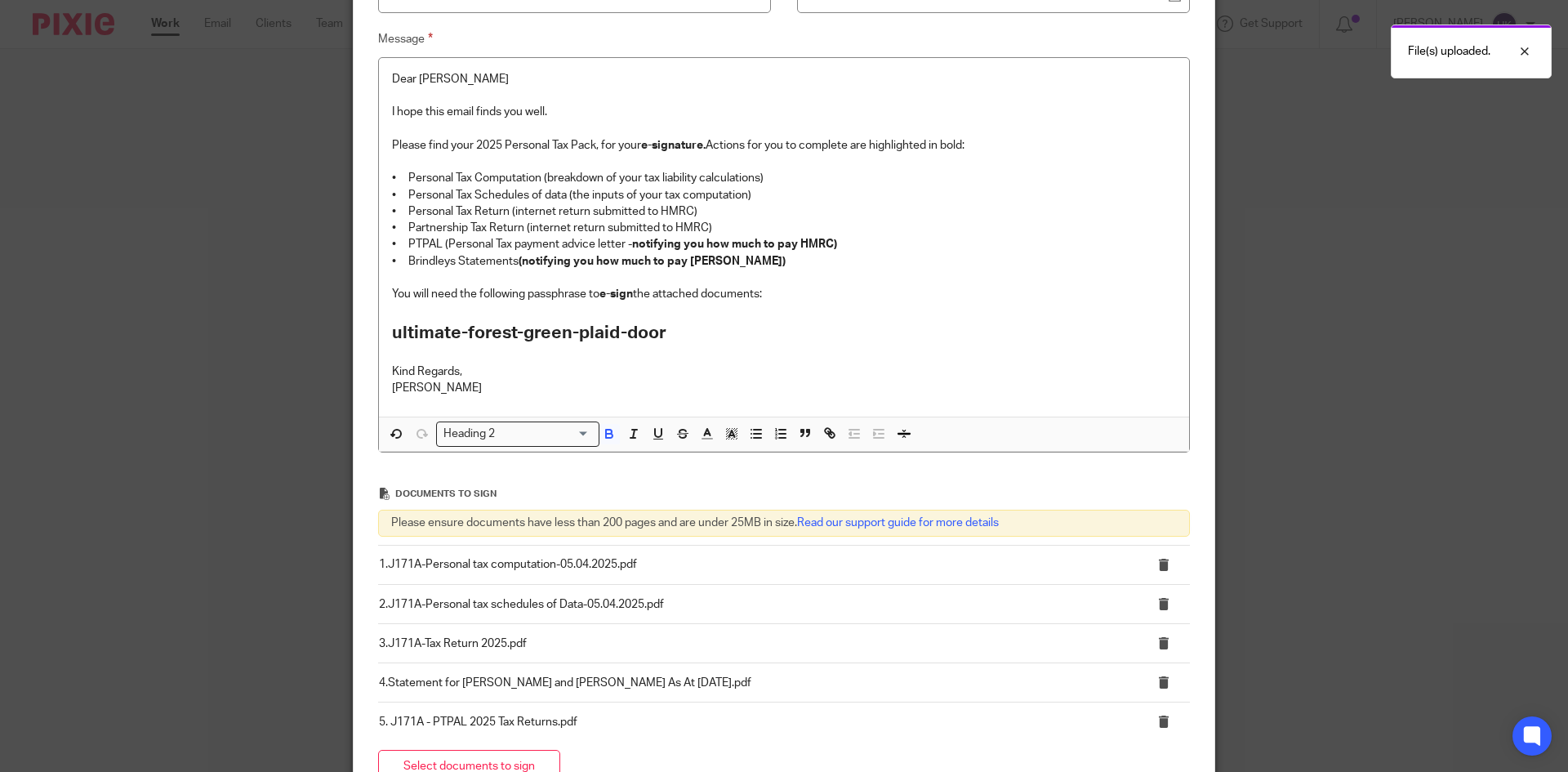
scroll to position [469, 0]
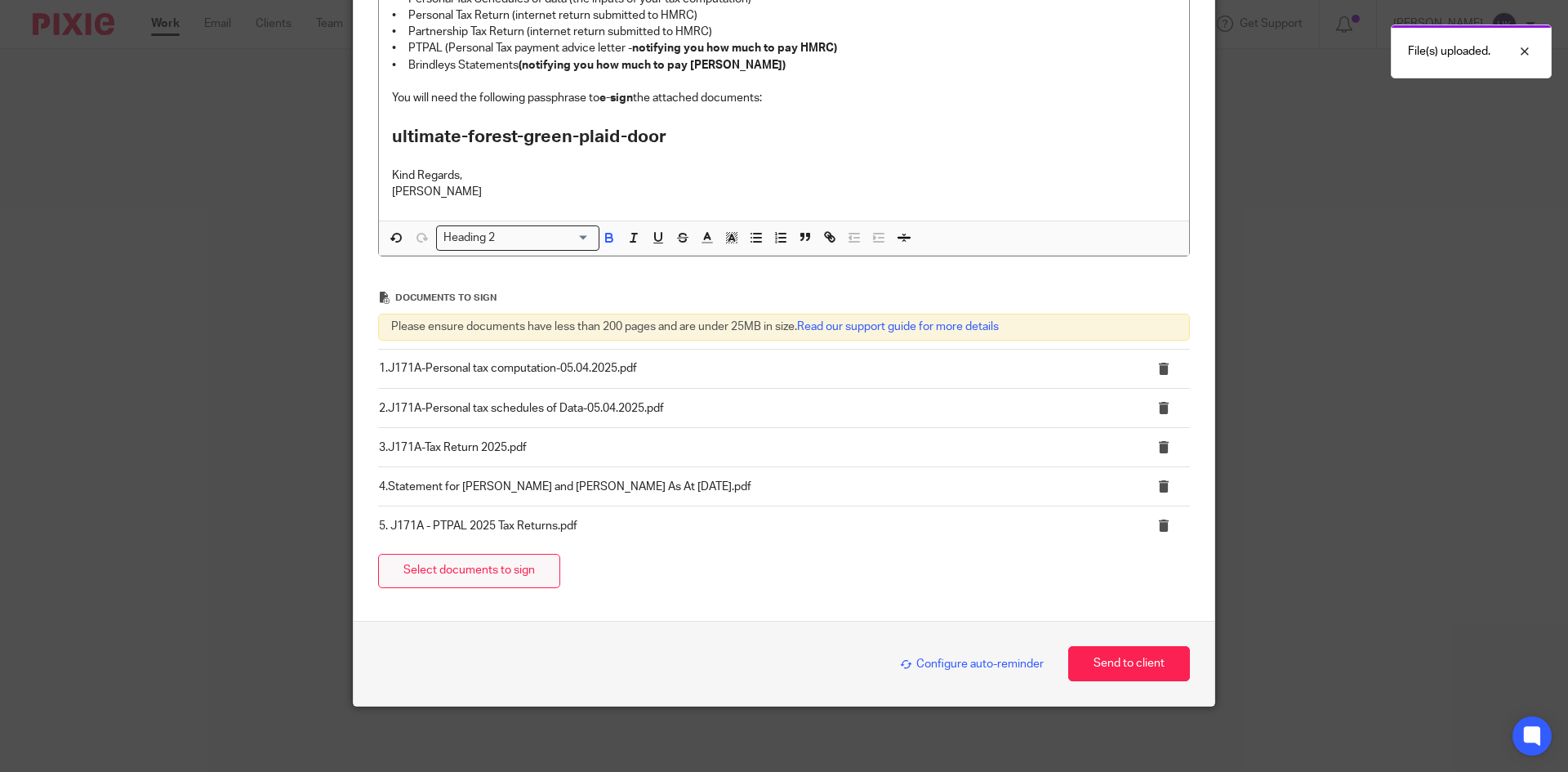
click at [448, 565] on button "Select documents to sign" at bounding box center [469, 571] width 182 height 36
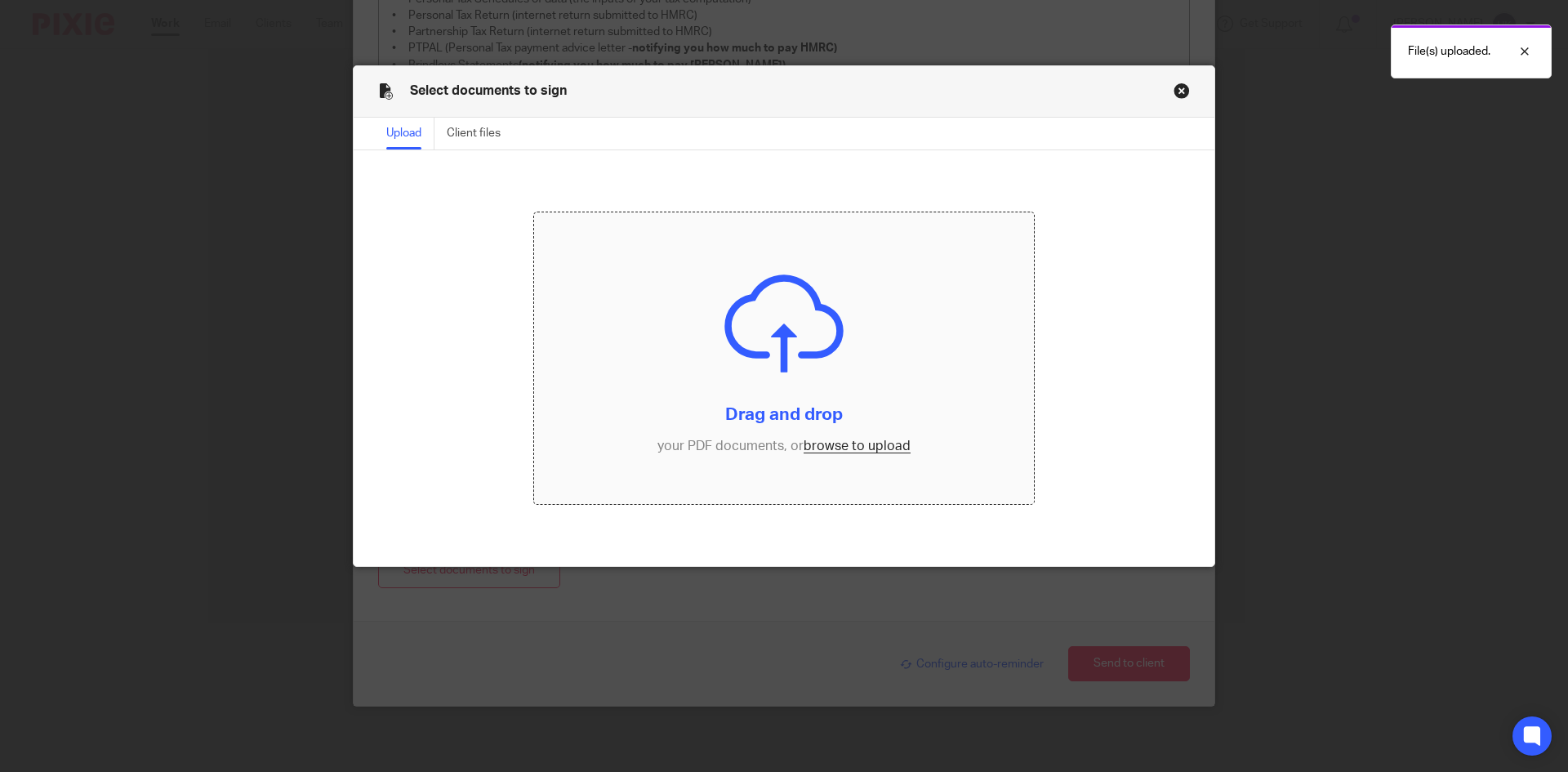
click at [824, 447] on input "file" at bounding box center [784, 359] width 500 height 293
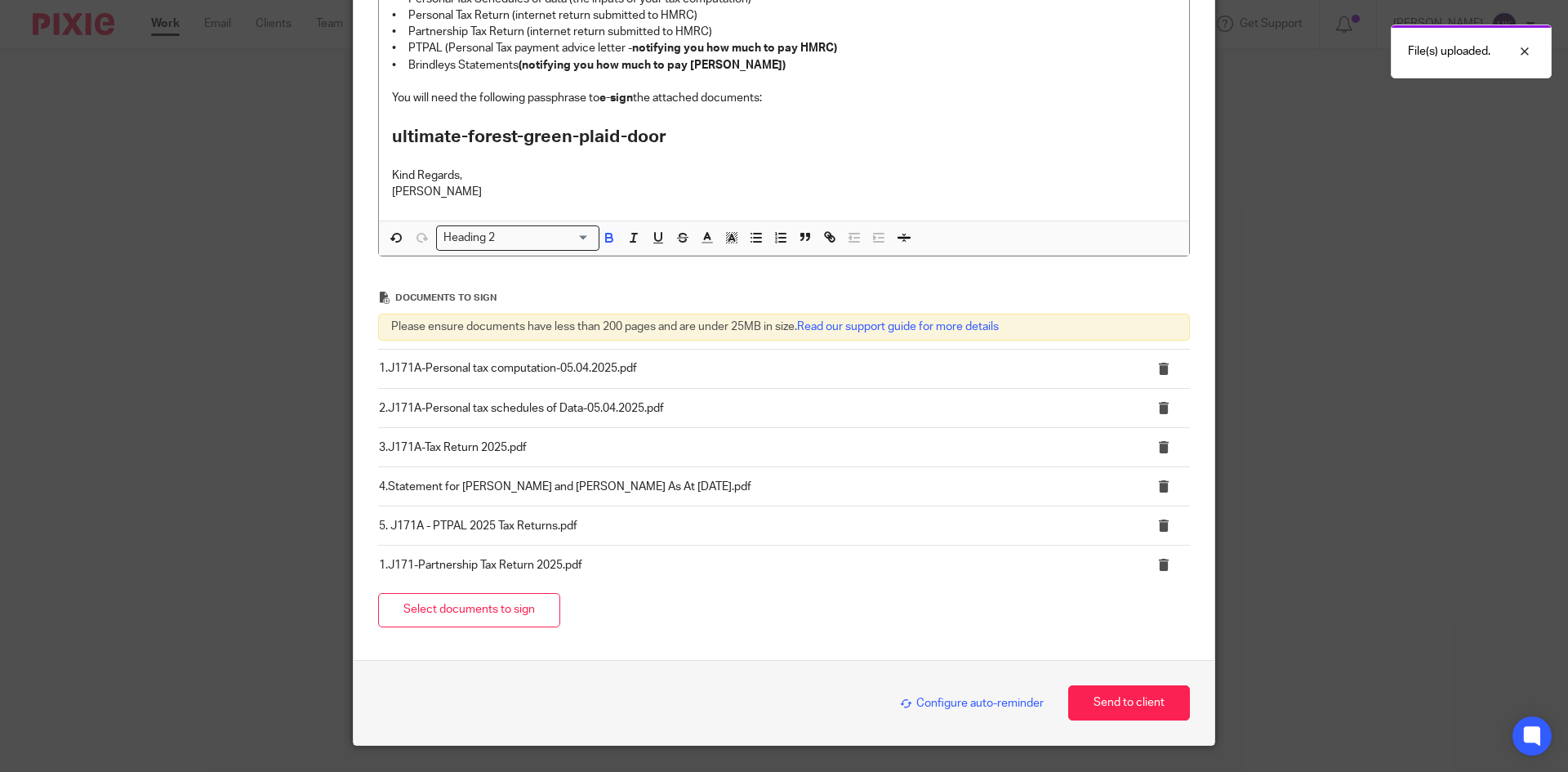
drag, startPoint x: 931, startPoint y: 704, endPoint x: 908, endPoint y: 622, distance: 85.2
click at [930, 703] on span "Configure auto-reminder" at bounding box center [971, 703] width 143 height 12
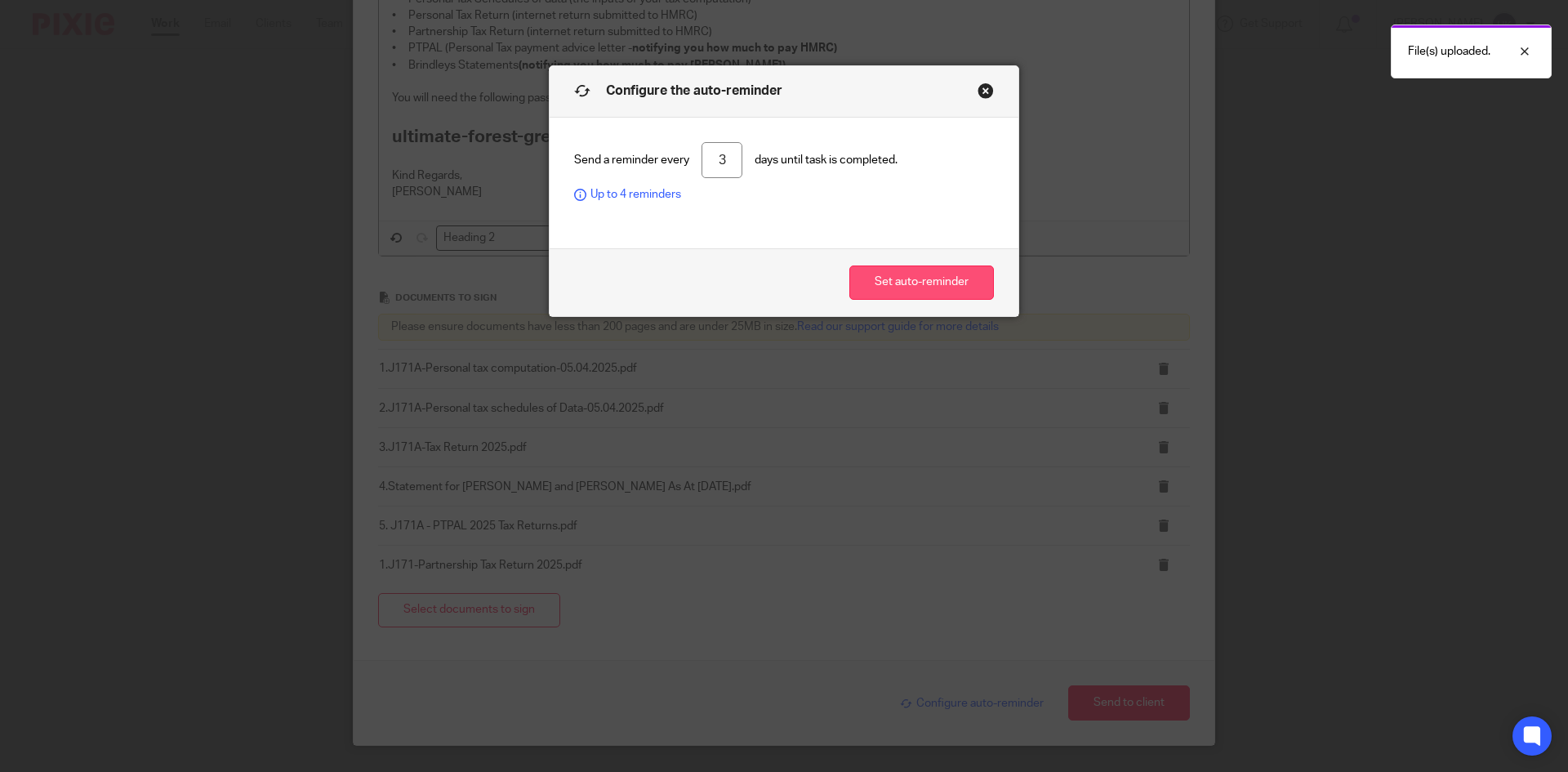
click at [875, 277] on button "Set auto-reminder" at bounding box center [921, 283] width 144 height 36
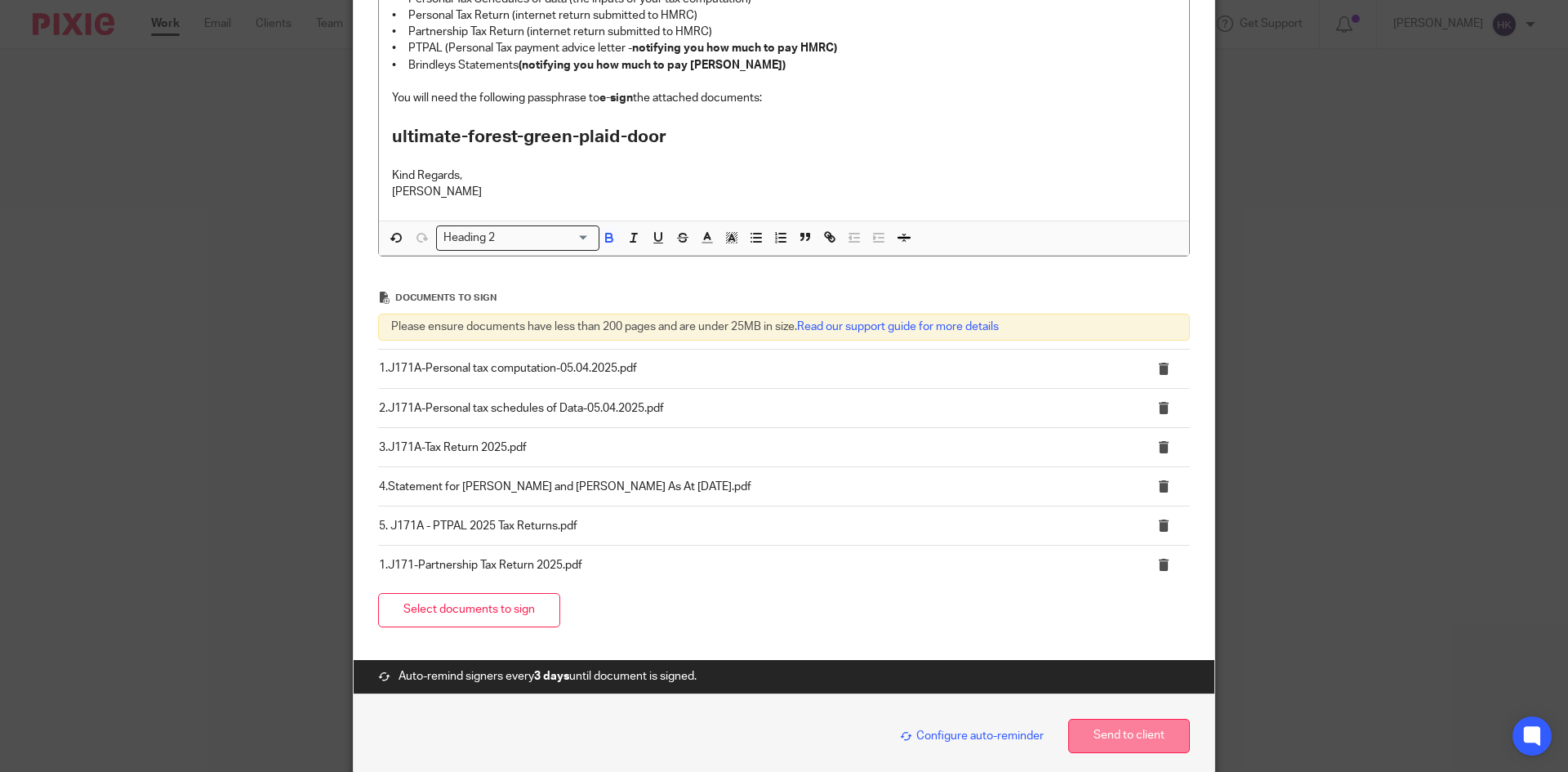
click at [1104, 739] on button "Send to client" at bounding box center [1129, 736] width 122 height 36
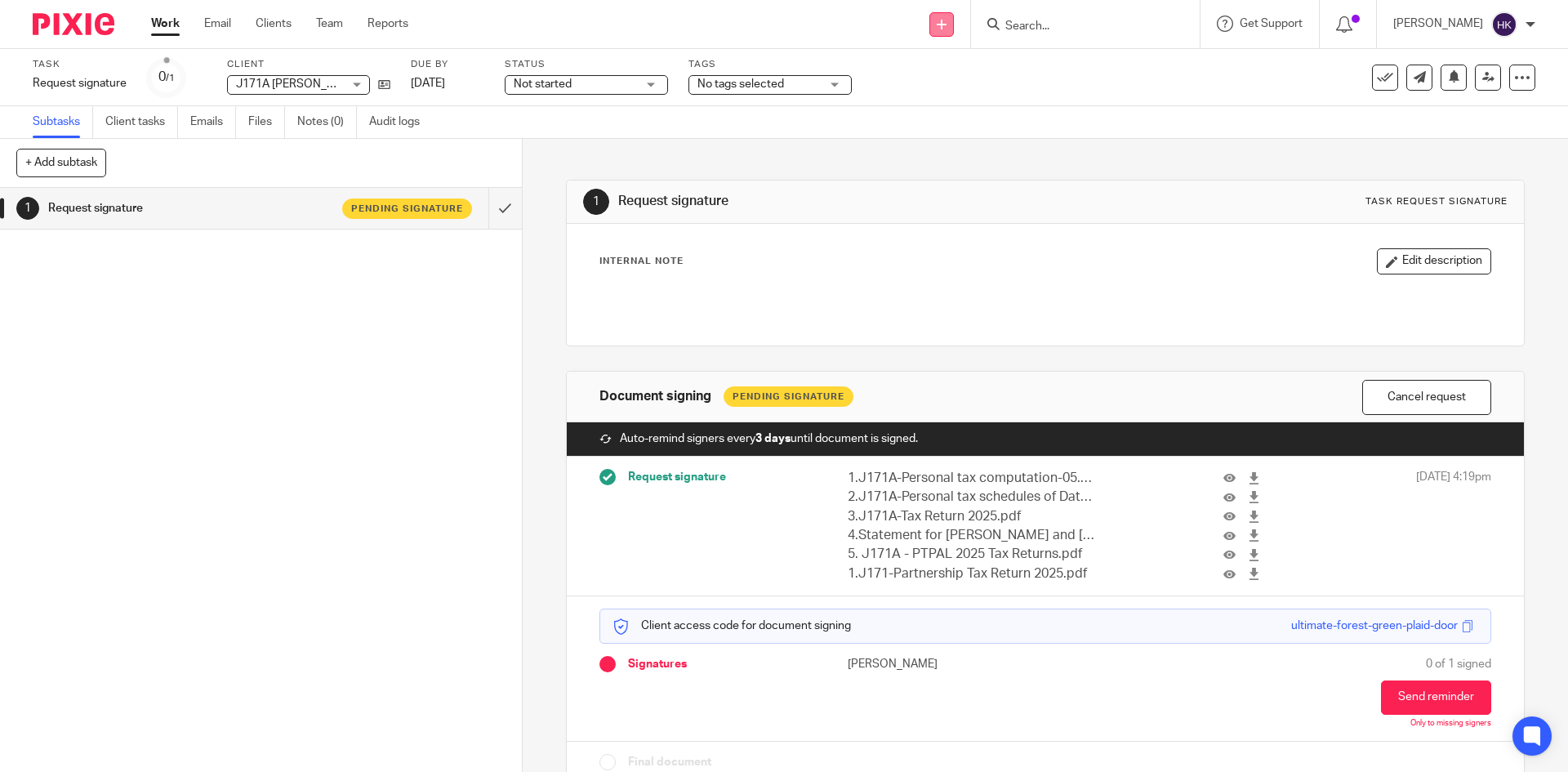
click at [954, 26] on link at bounding box center [941, 24] width 25 height 25
click at [946, 143] on link "Request signature" at bounding box center [959, 148] width 115 height 24
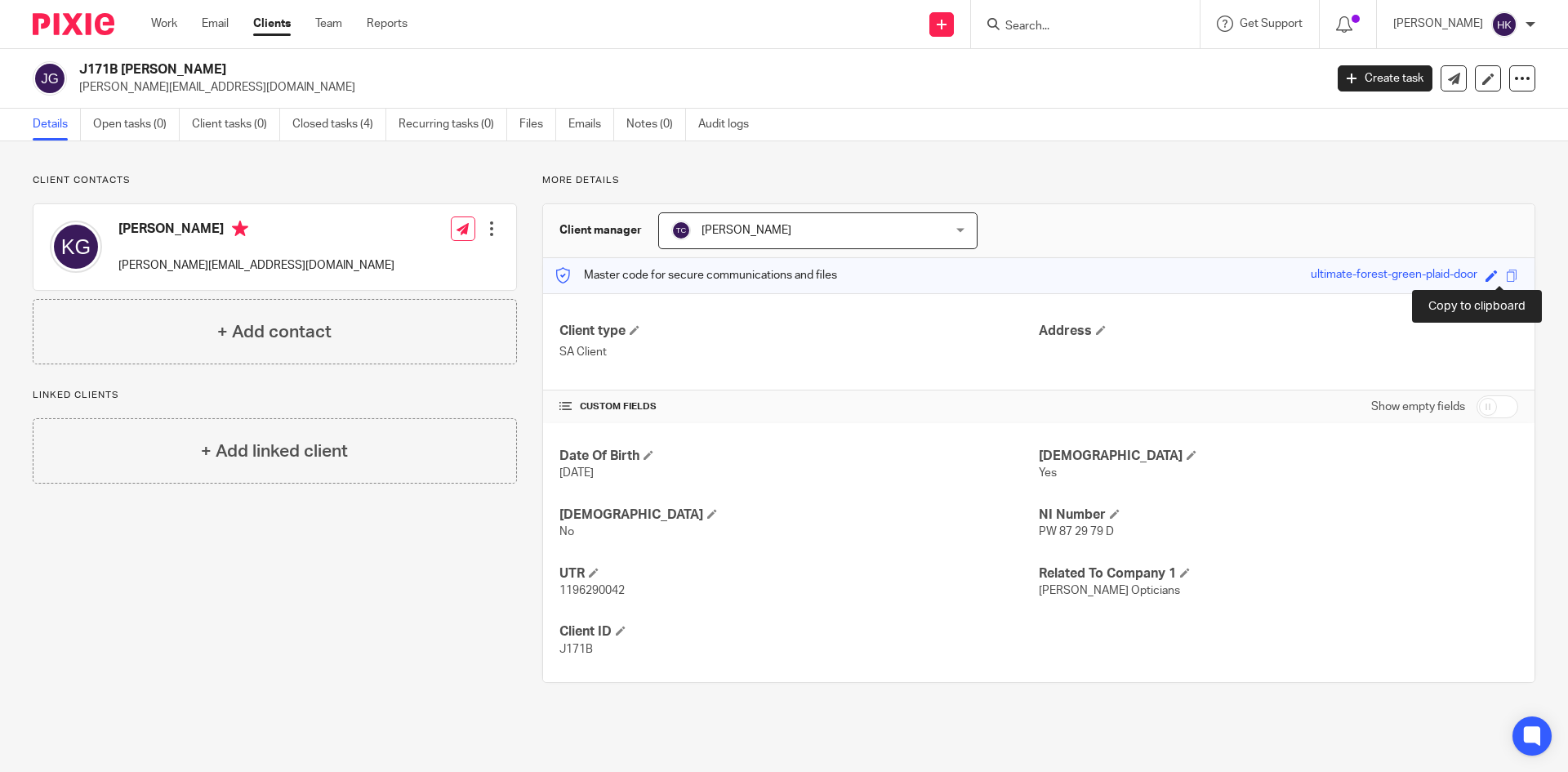
click at [1506, 276] on span at bounding box center [1512, 276] width 12 height 12
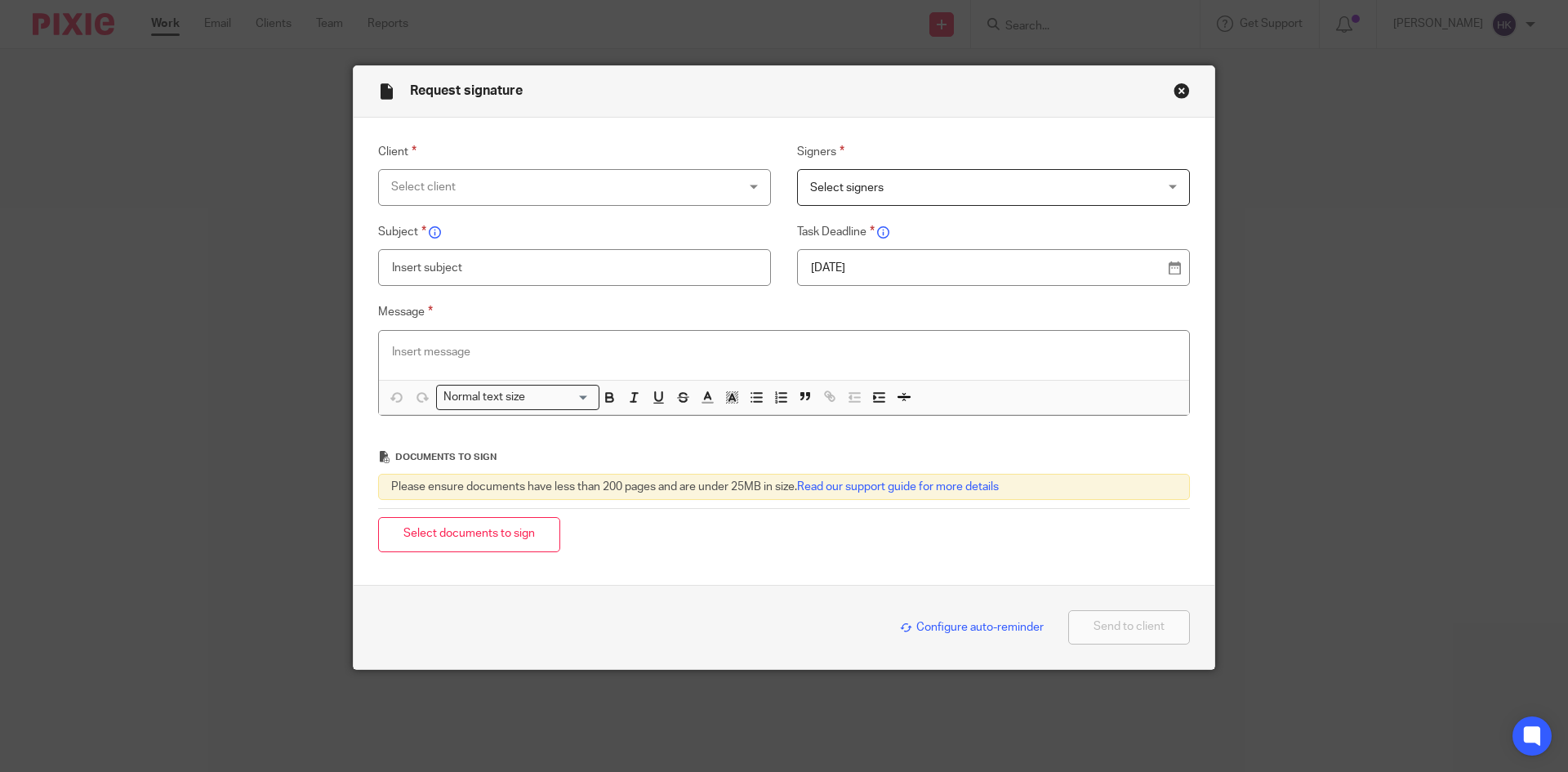
click at [445, 185] on div "Select client" at bounding box center [543, 187] width 304 height 35
type input "j171b"
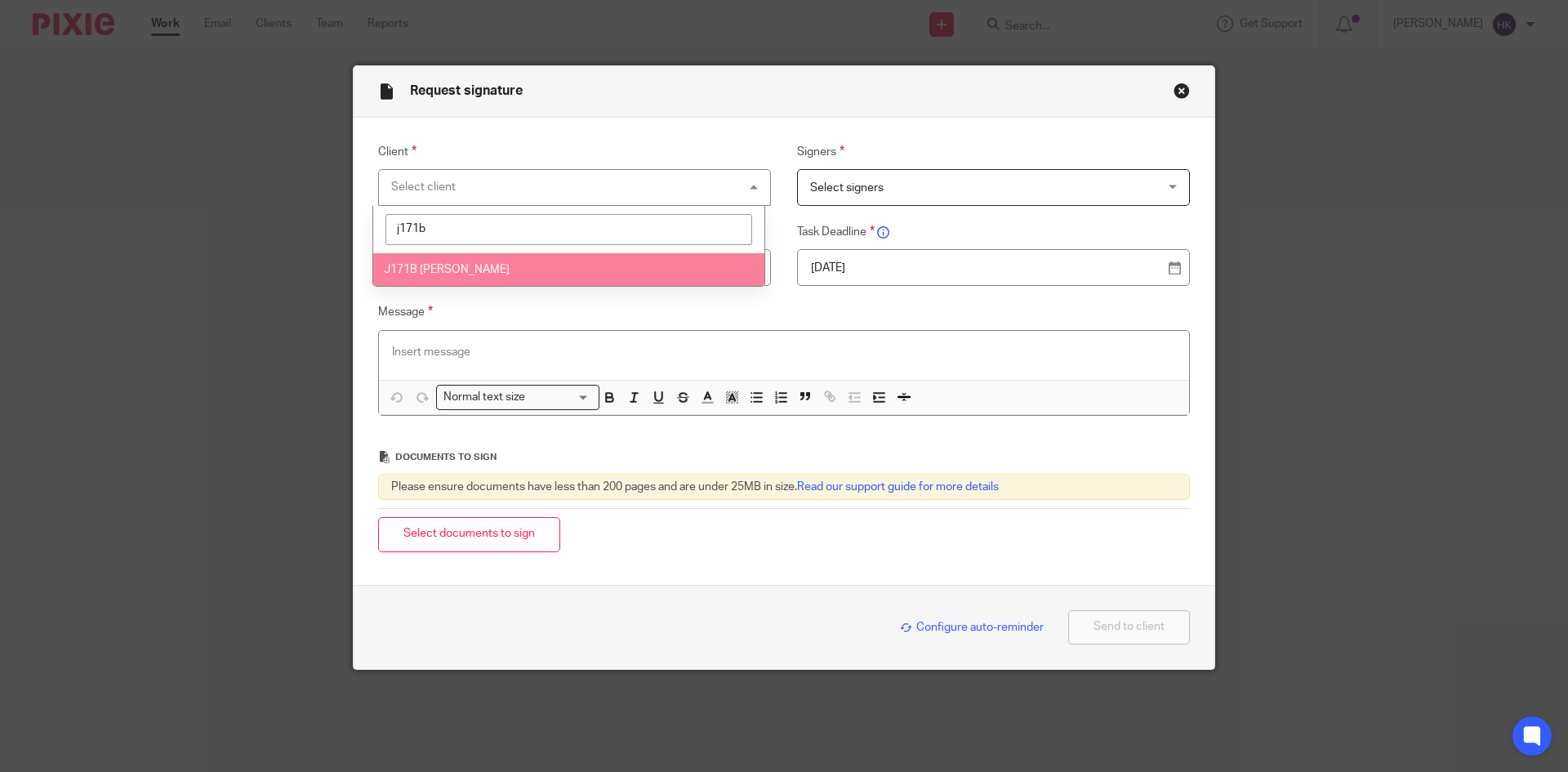
click at [492, 262] on li "J171B [PERSON_NAME]" at bounding box center [569, 270] width 392 height 34
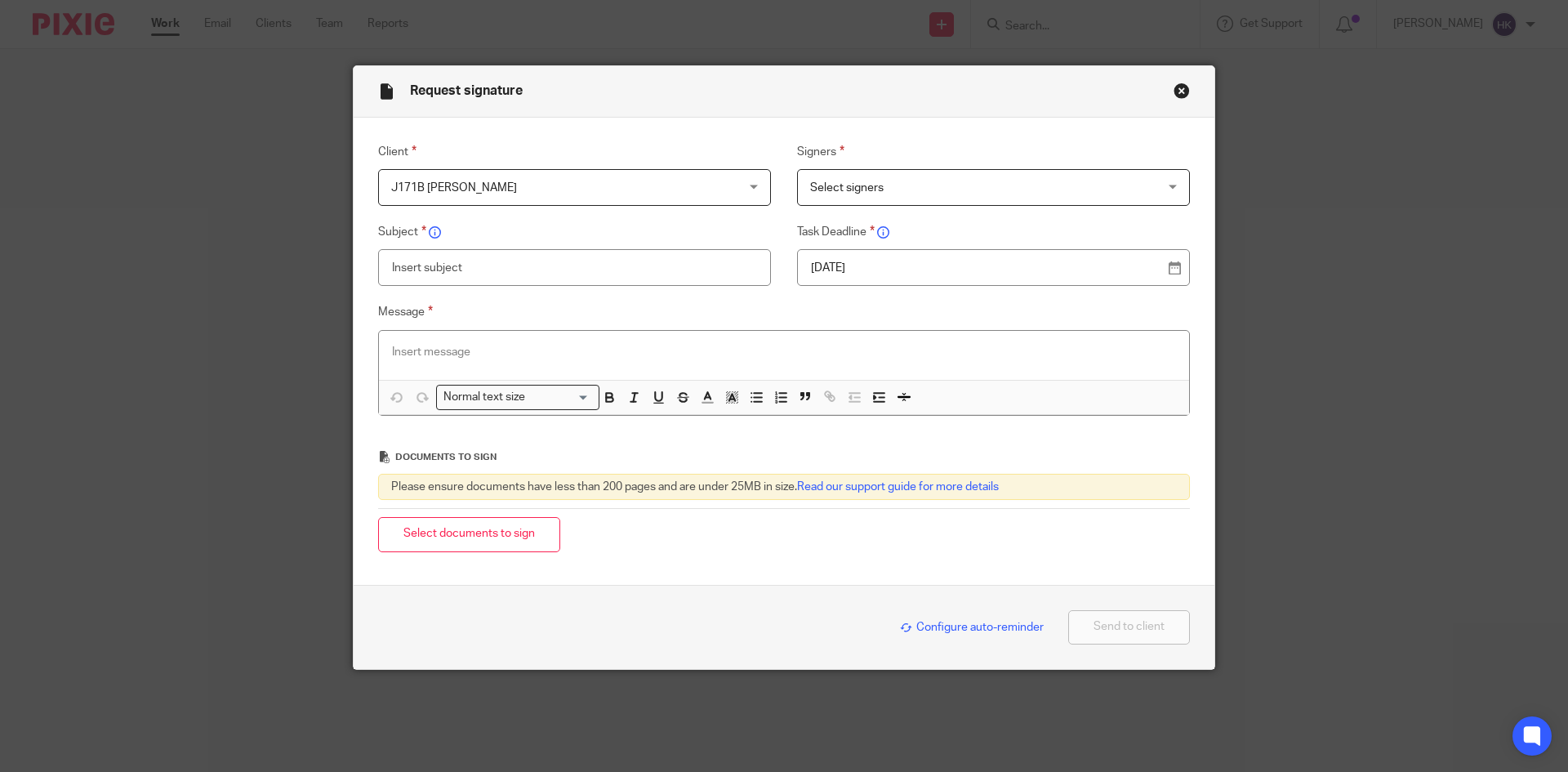
click at [818, 187] on span "Select signers" at bounding box center [846, 188] width 73 height 12
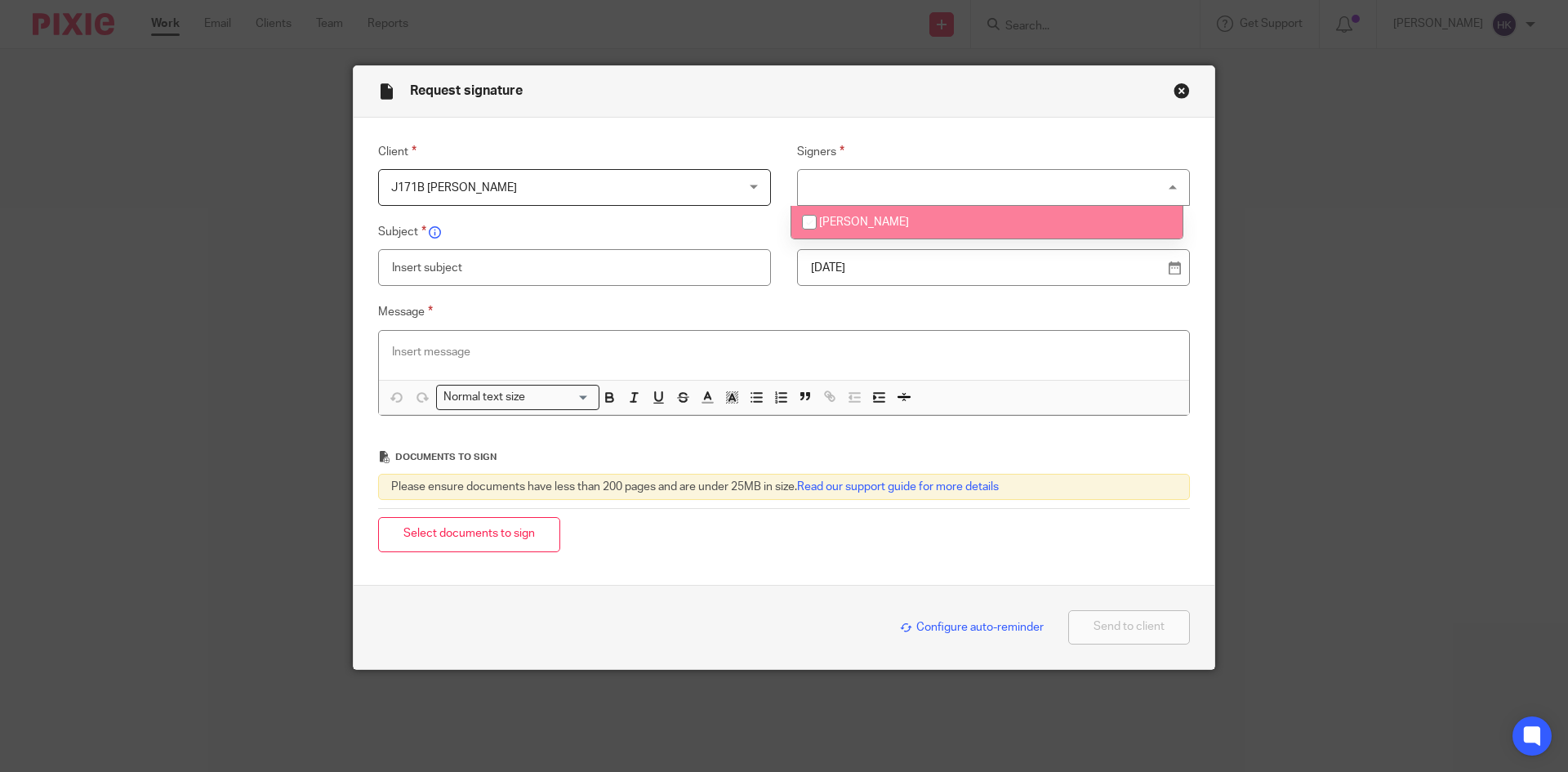
click at [843, 221] on span "[PERSON_NAME]" at bounding box center [864, 222] width 90 height 12
checkbox input "true"
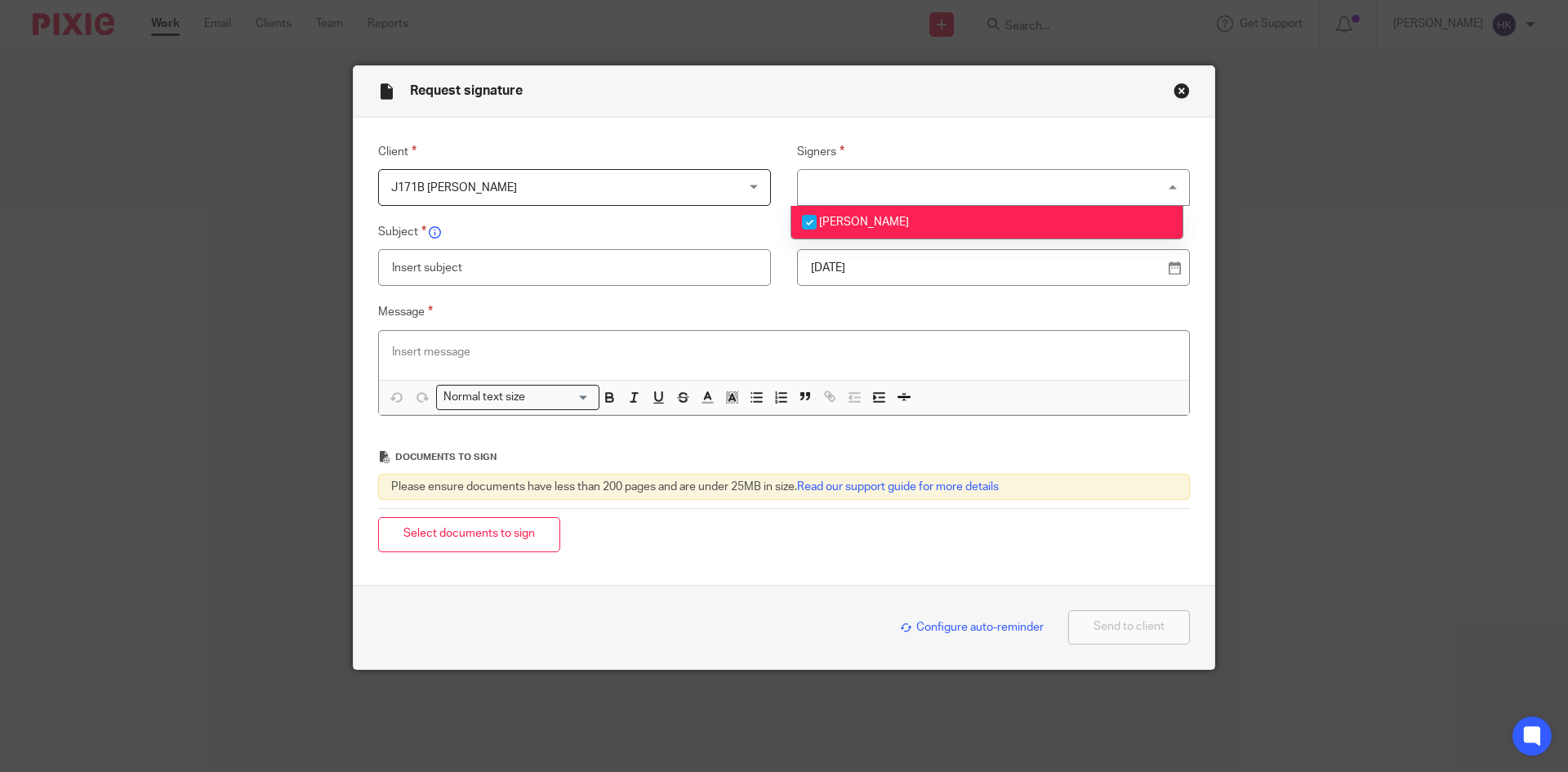
click at [927, 265] on p "21 Aug 2025" at bounding box center [987, 268] width 352 height 17
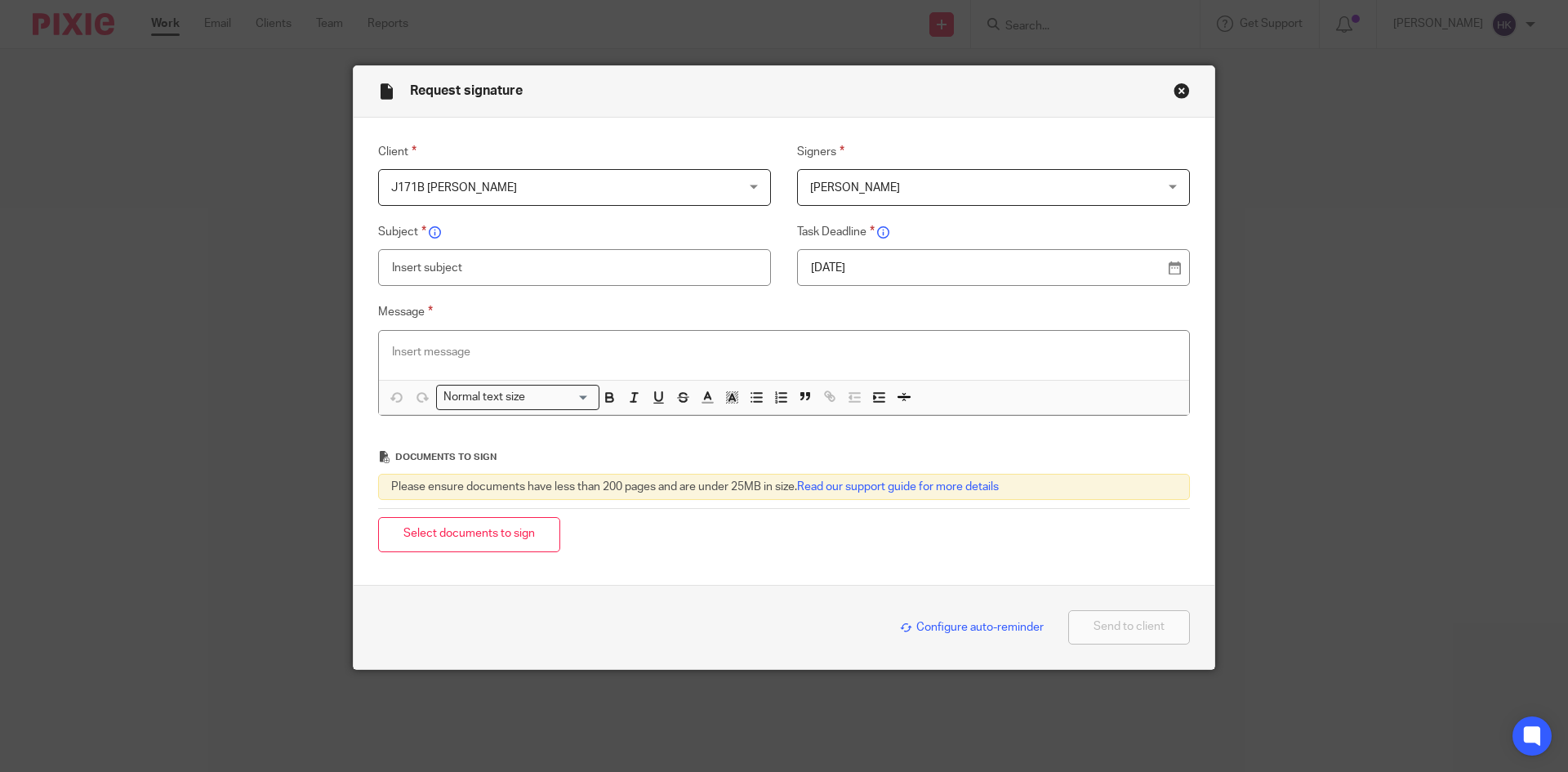
click at [407, 265] on input "text" at bounding box center [573, 267] width 392 height 37
type input "J171B - Personal Tax Return Pack"
paste div
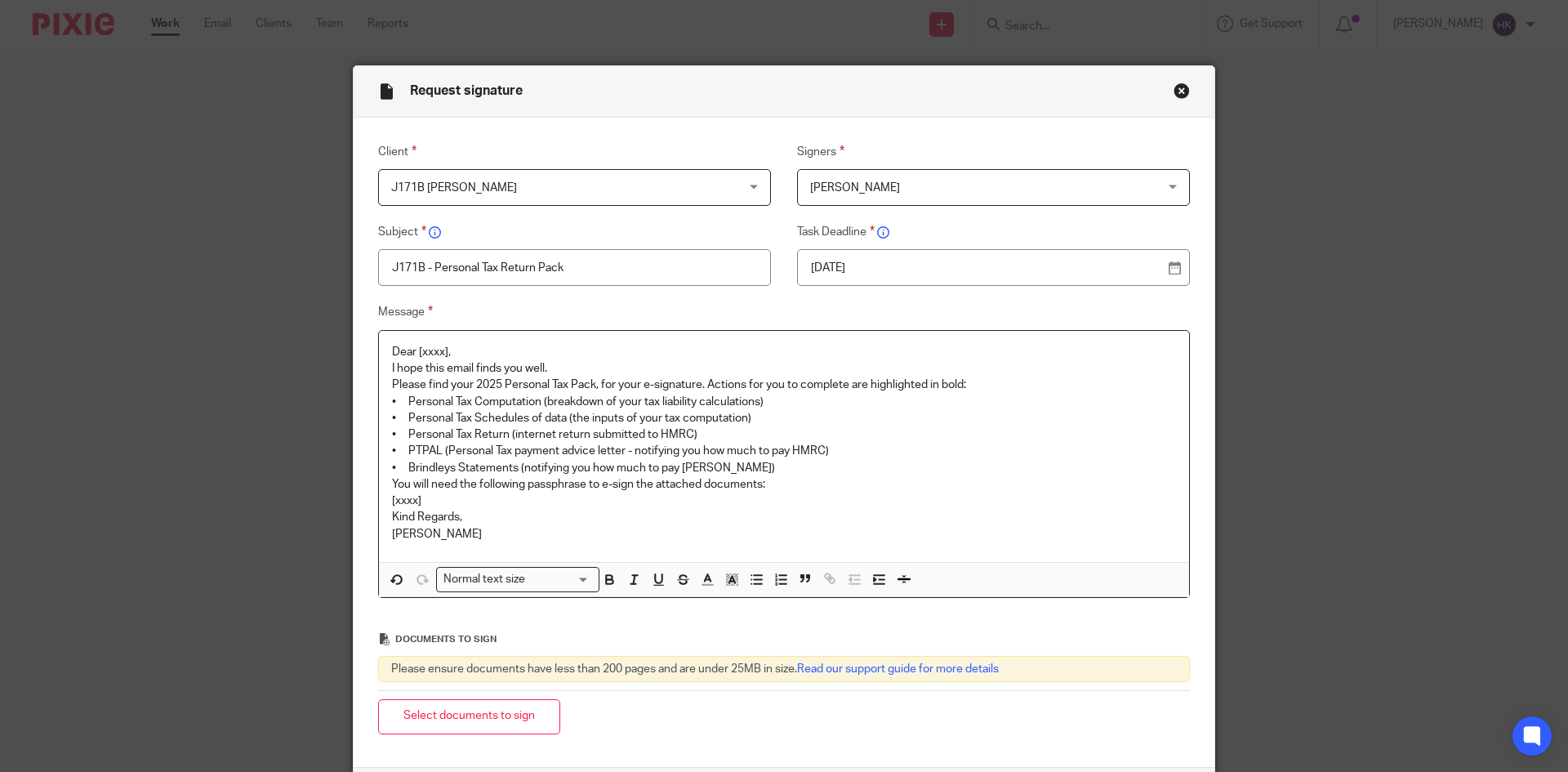
click at [479, 347] on p "Dear [xxxx]," at bounding box center [784, 352] width 784 height 17
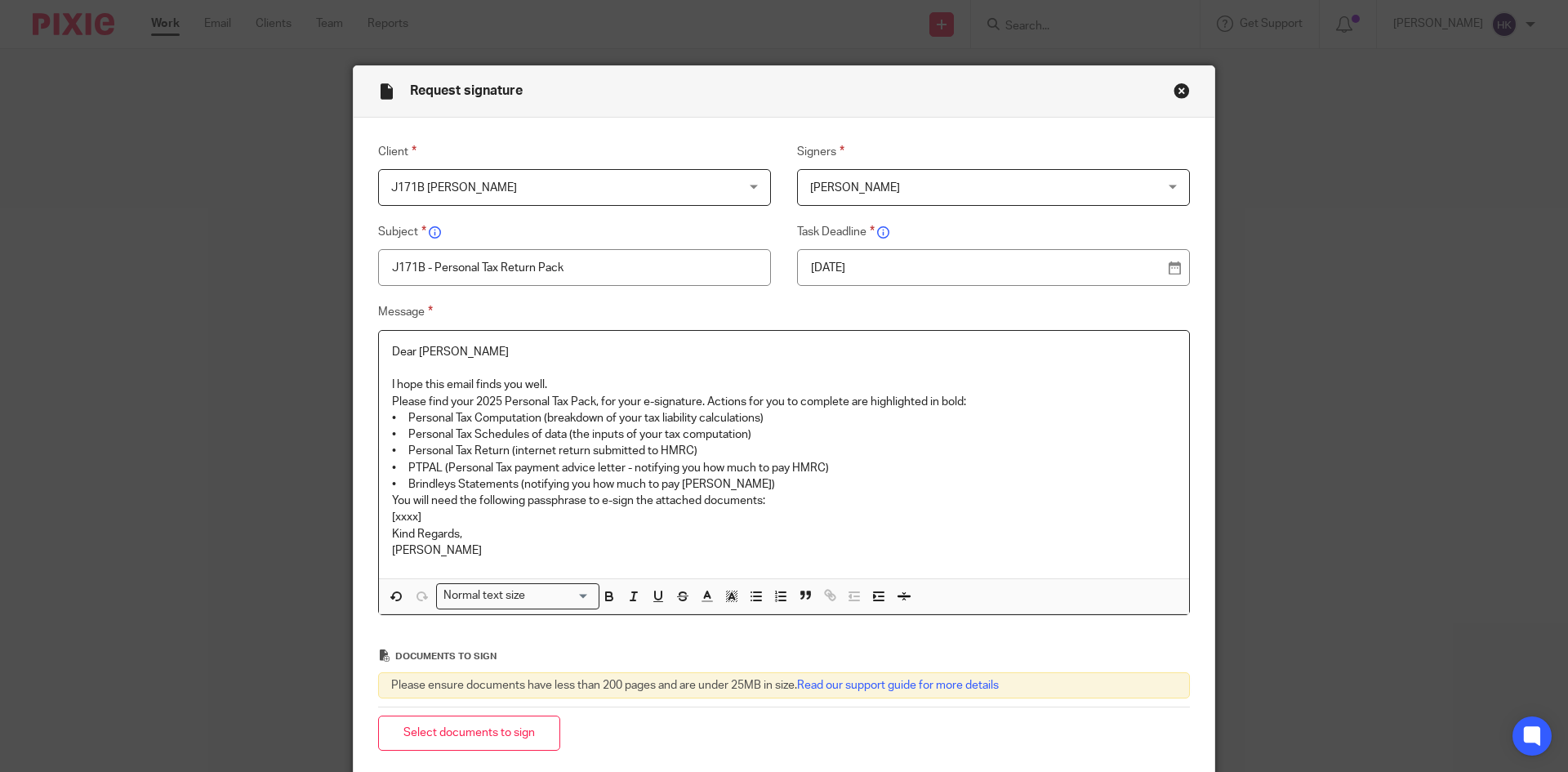
click at [572, 382] on p "I hope this email finds you well." at bounding box center [784, 385] width 784 height 17
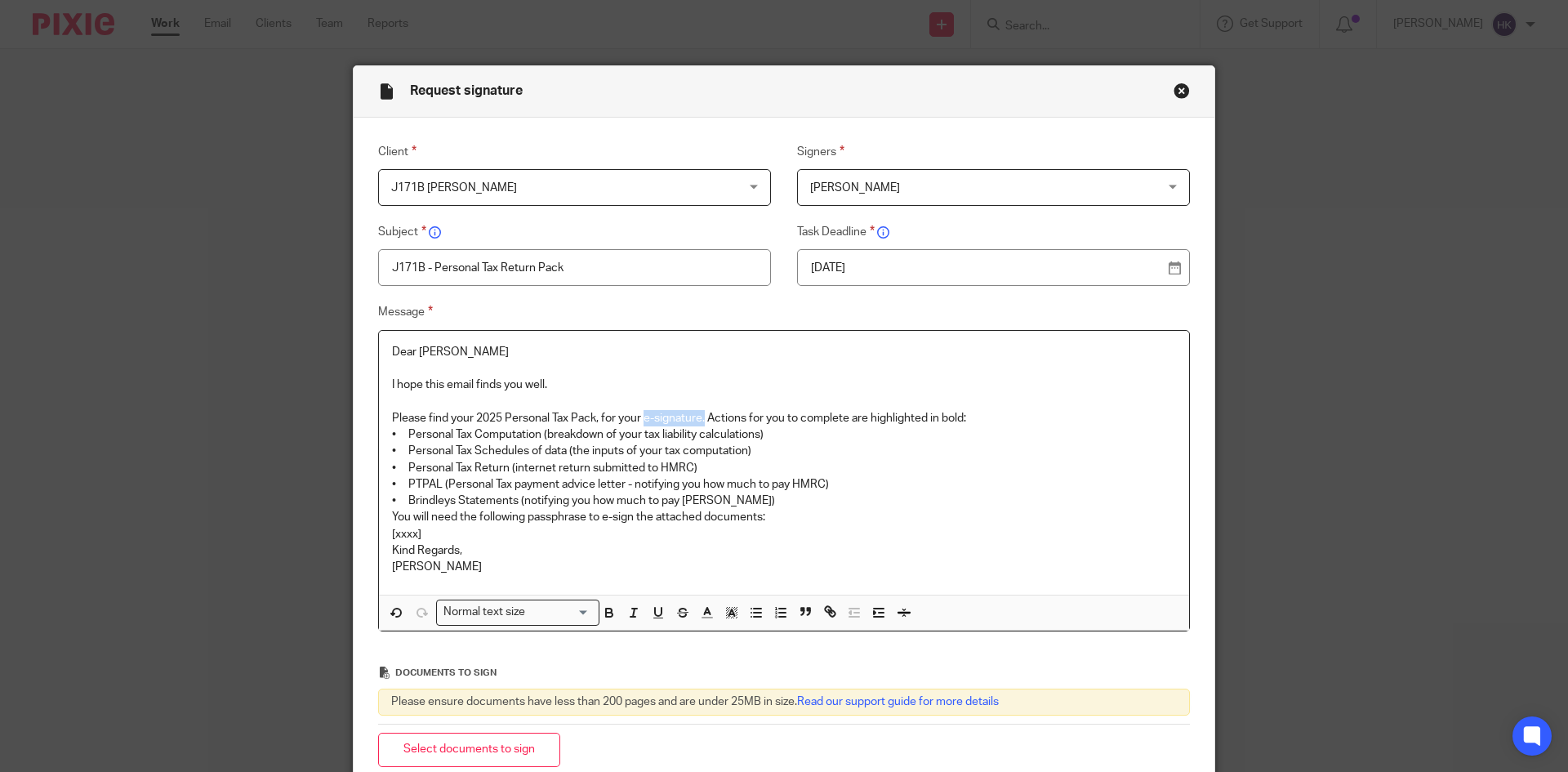
drag, startPoint x: 639, startPoint y: 415, endPoint x: 702, endPoint y: 415, distance: 63.0
click at [702, 415] on p "Please find your 2025 Personal Tax Pack, for your e-signature. Actions for you …" at bounding box center [784, 418] width 784 height 17
click at [1000, 416] on p "Please find your 2025 Personal Tax Pack, for your e-signature. Actions for you …" at bounding box center [784, 418] width 784 height 17
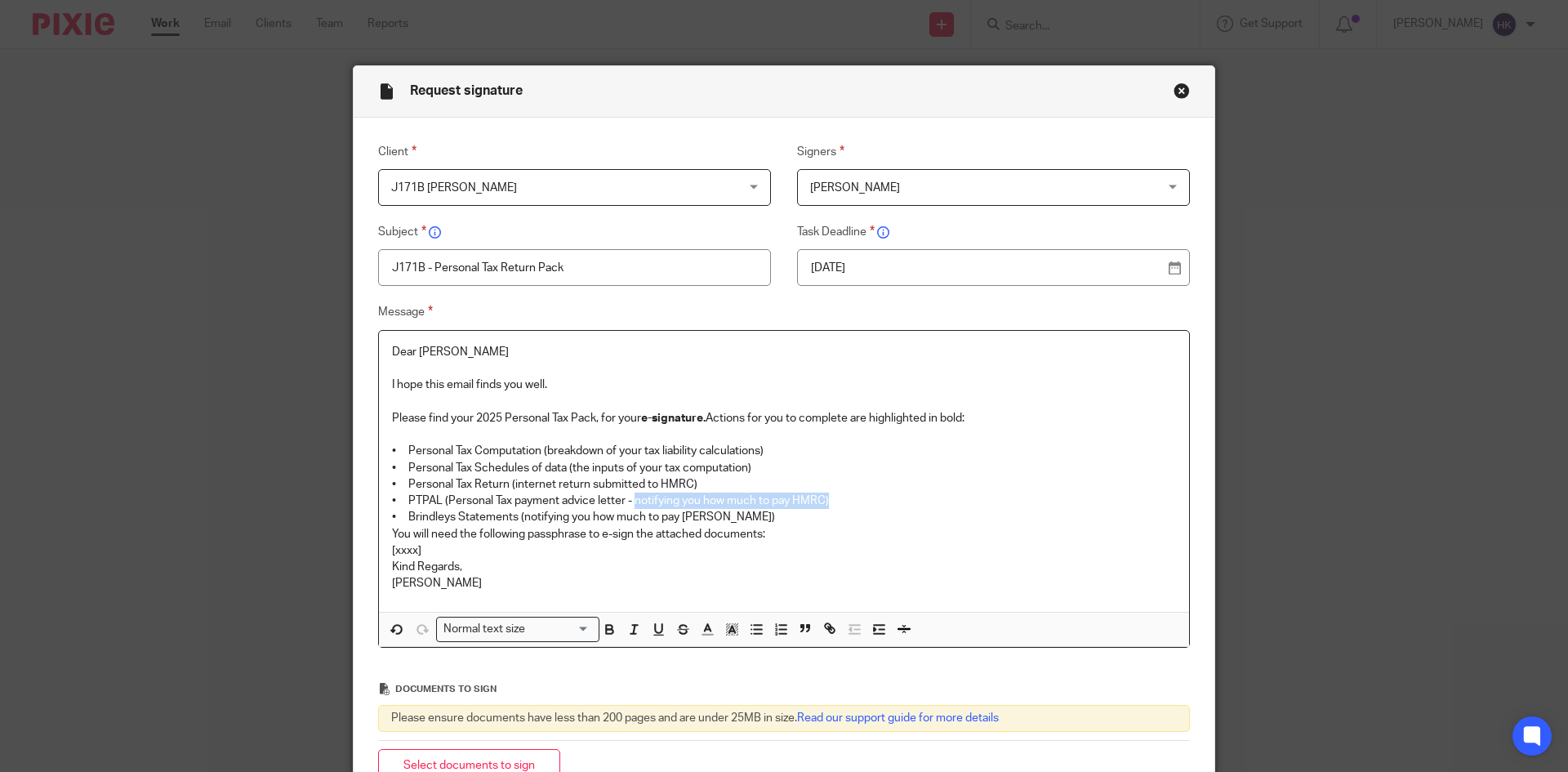
drag, startPoint x: 630, startPoint y: 496, endPoint x: 834, endPoint y: 501, distance: 204.1
click at [834, 501] on p "• PTPAL (Personal Tax payment advice letter - notifying you how much to pay HMR…" at bounding box center [784, 500] width 784 height 17
drag, startPoint x: 747, startPoint y: 517, endPoint x: 367, endPoint y: 515, distance: 380.0
click at [367, 515] on div "Message Dear Kulwant I hope this email finds you well. Please find your 2025 Pe…" at bounding box center [771, 474] width 837 height 345
drag, startPoint x: 597, startPoint y: 536, endPoint x: 633, endPoint y: 538, distance: 36.1
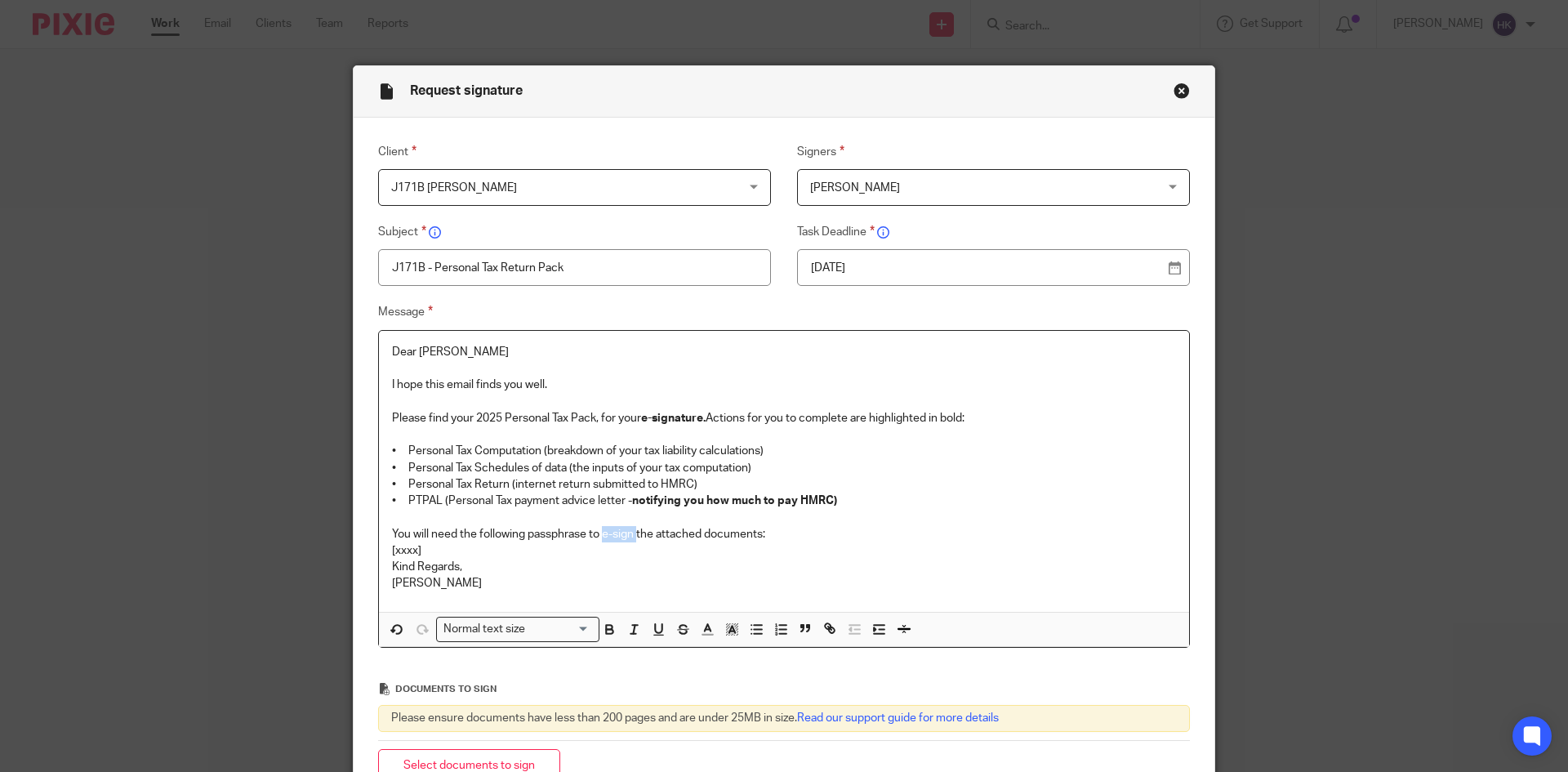
click at [633, 538] on p "You will need the following passphrase to e-sign the attached documents:" at bounding box center [784, 534] width 784 height 17
click at [790, 533] on p "You will need the following passphrase to e-sign the attached documents:" at bounding box center [784, 534] width 784 height 17
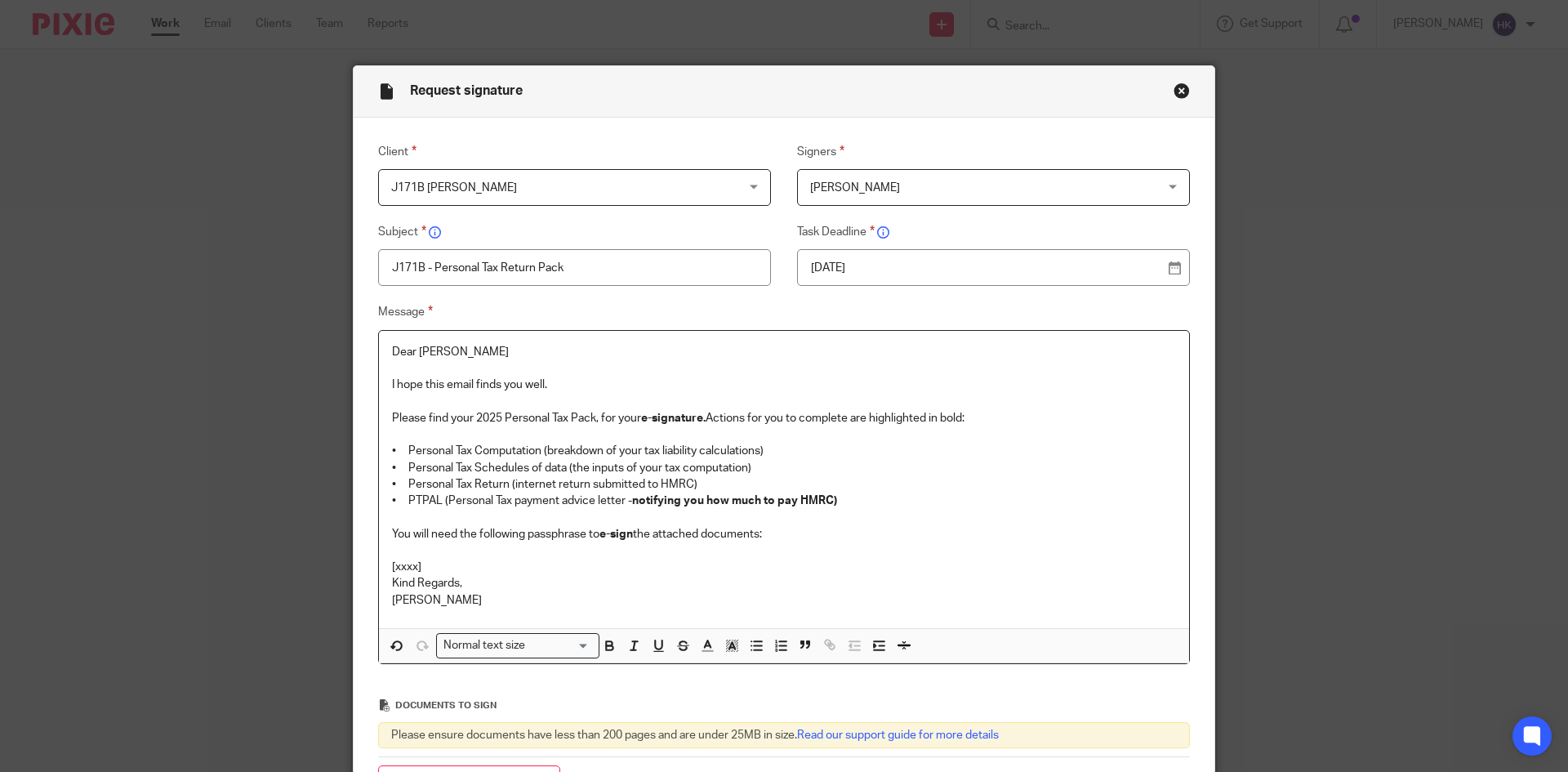
click at [429, 564] on p "[xxxx]" at bounding box center [784, 566] width 784 height 17
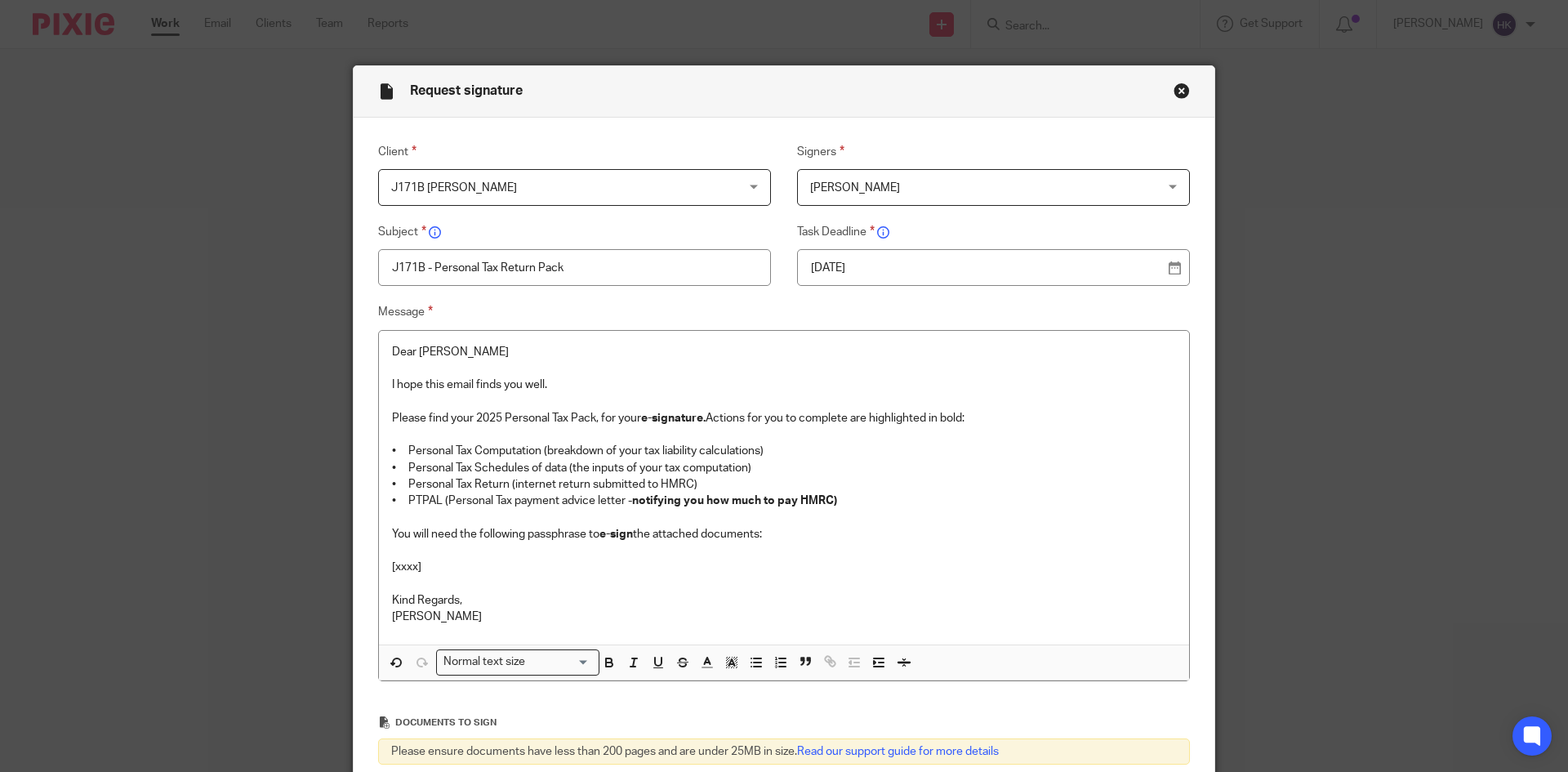
click at [428, 566] on p "[xxxx]" at bounding box center [784, 566] width 784 height 17
drag, startPoint x: 428, startPoint y: 566, endPoint x: 371, endPoint y: 566, distance: 57.0
click at [371, 566] on div "Message Dear Kulwant I hope this email finds you well. Please find your 2025 Pe…" at bounding box center [771, 491] width 837 height 378
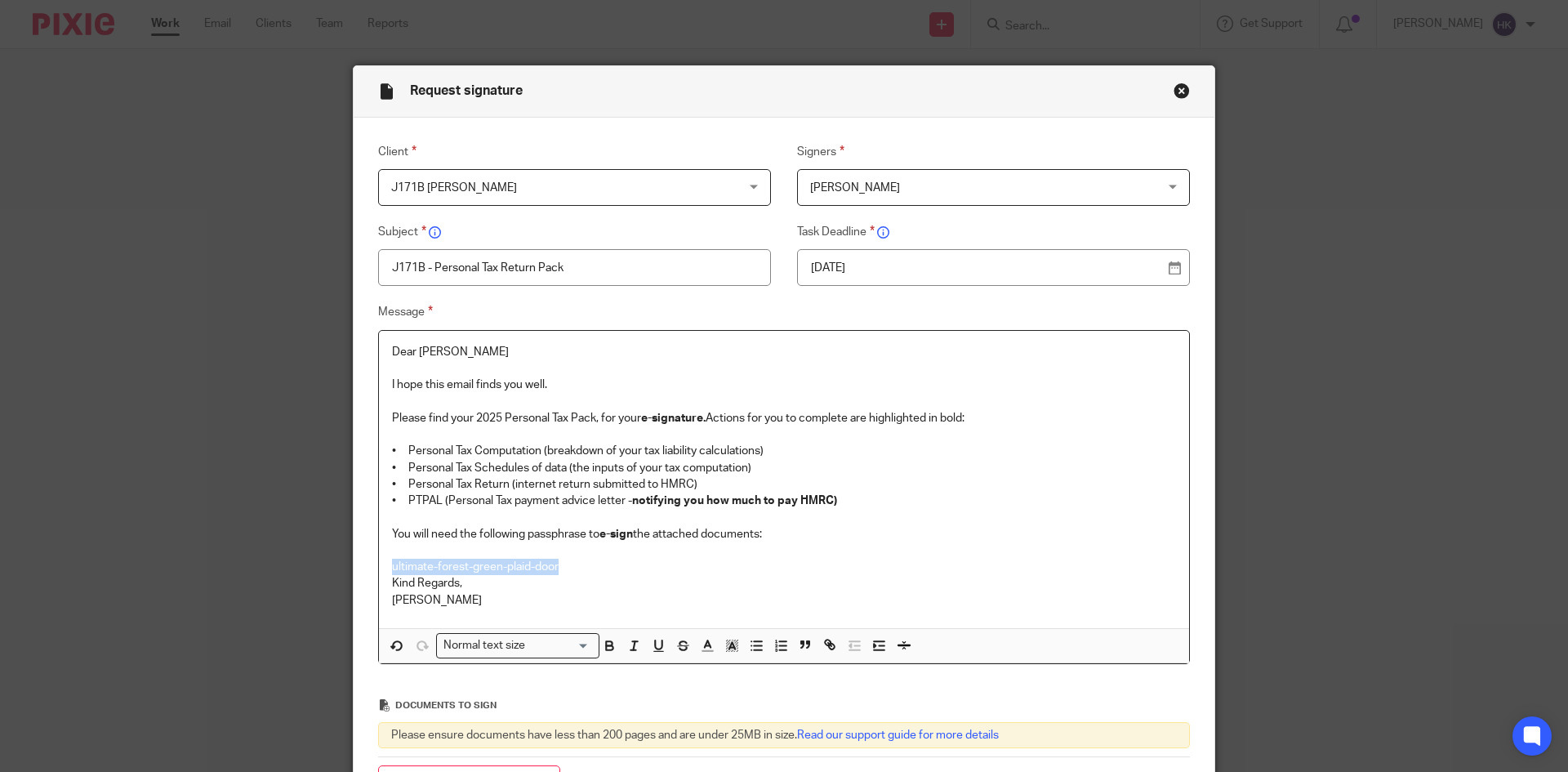
drag, startPoint x: 567, startPoint y: 566, endPoint x: 367, endPoint y: 574, distance: 200.2
click at [367, 574] on div "Message Dear Kulwant I hope this email finds you well. Please find your 2025 Pe…" at bounding box center [771, 483] width 837 height 362
click at [488, 639] on div "Normal text size" at bounding box center [514, 643] width 154 height 21
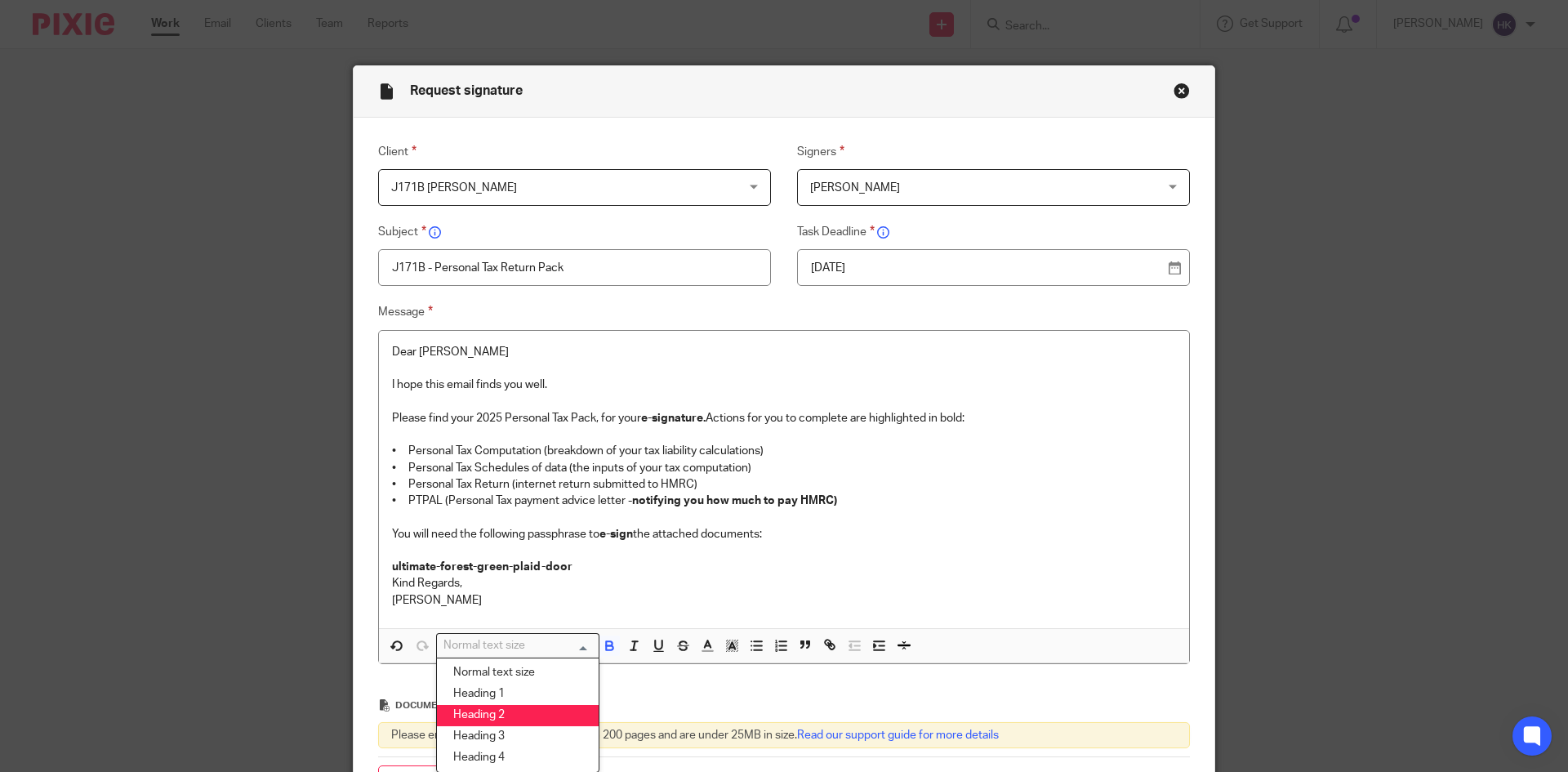
drag, startPoint x: 493, startPoint y: 710, endPoint x: 626, endPoint y: 603, distance: 170.7
click at [495, 708] on li "Heading 2" at bounding box center [518, 715] width 162 height 21
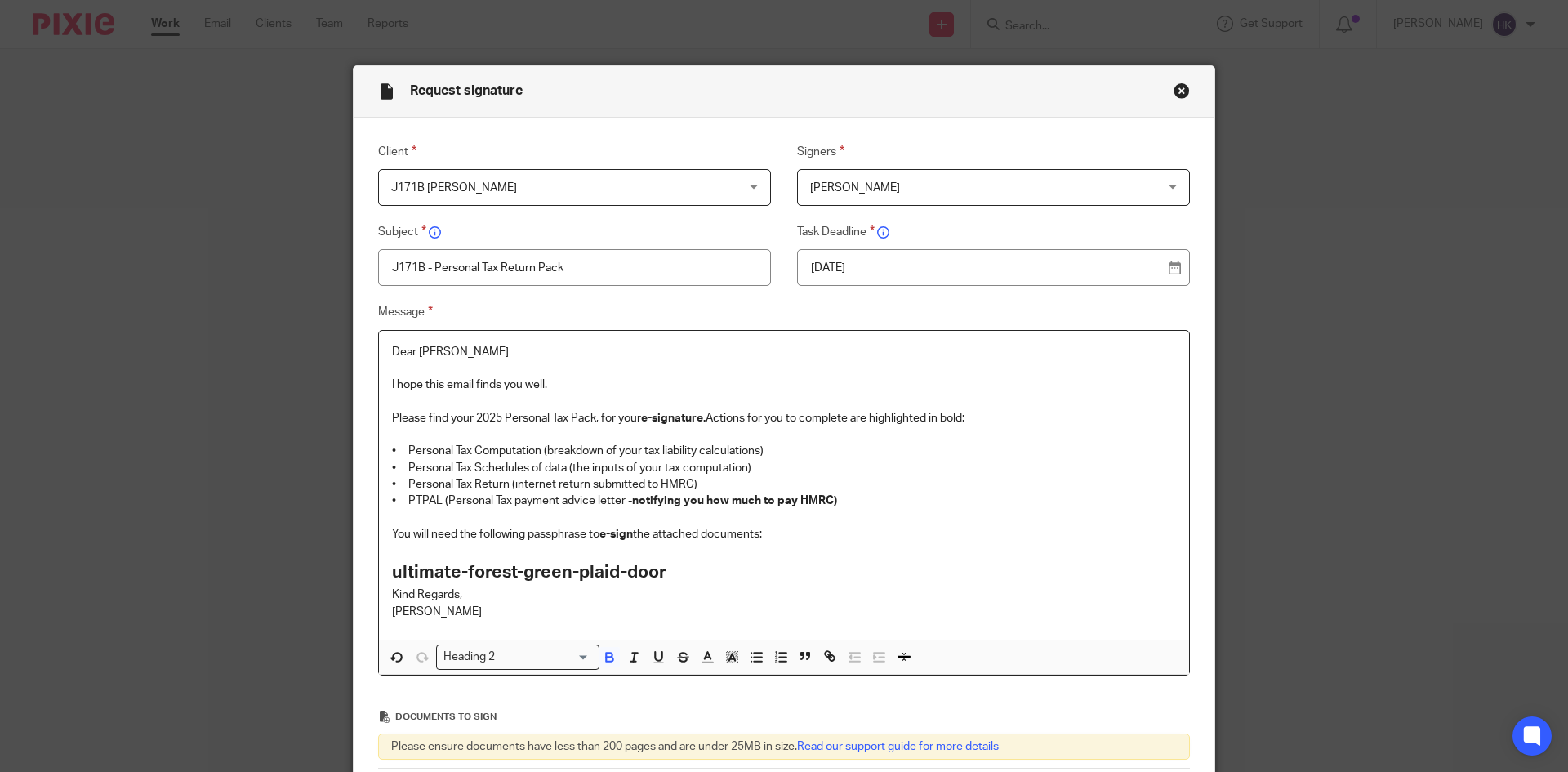
click at [667, 566] on h2 "ultimate-forest-green-plaid-door" at bounding box center [784, 572] width 784 height 28
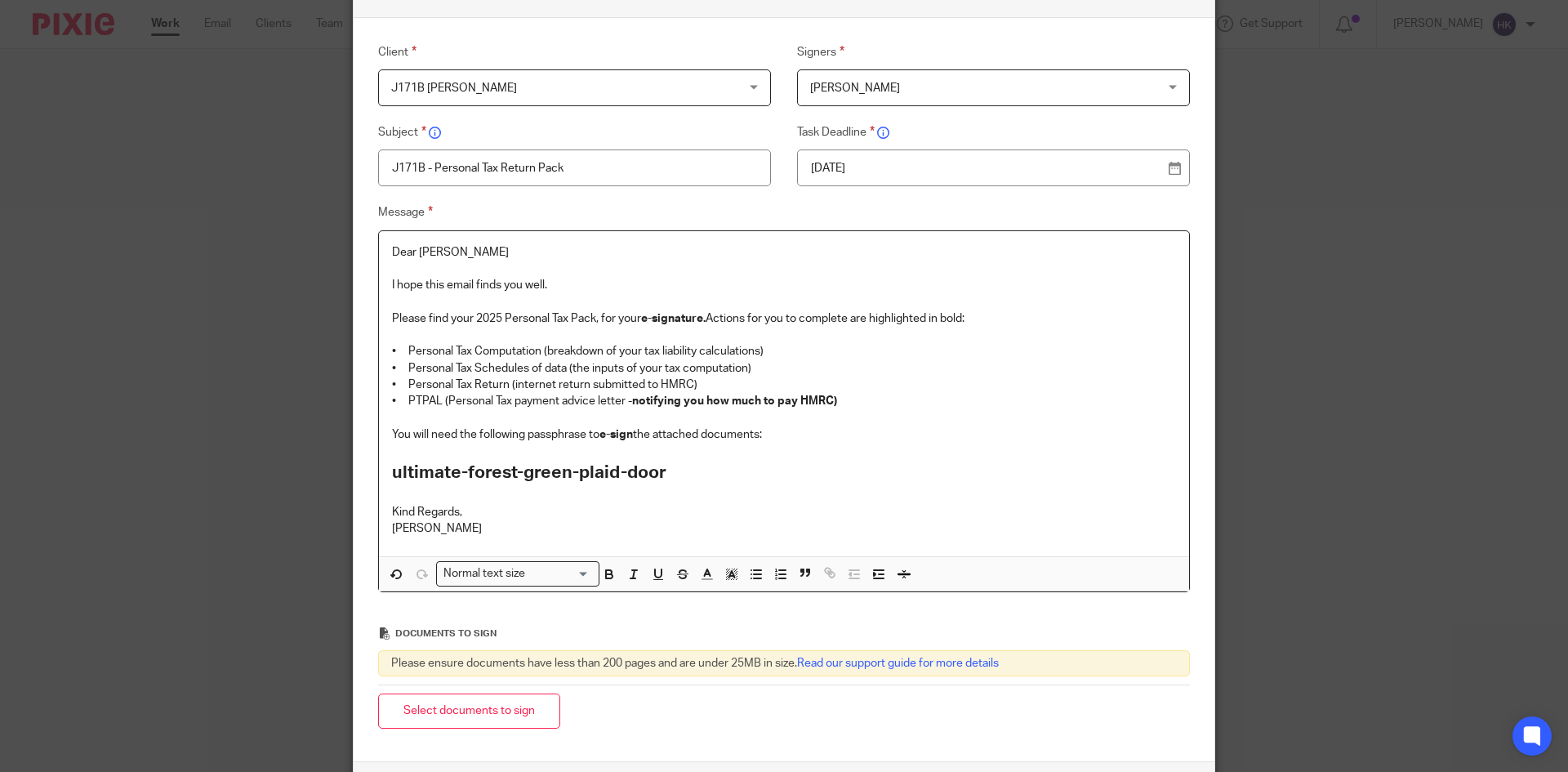
scroll to position [240, 0]
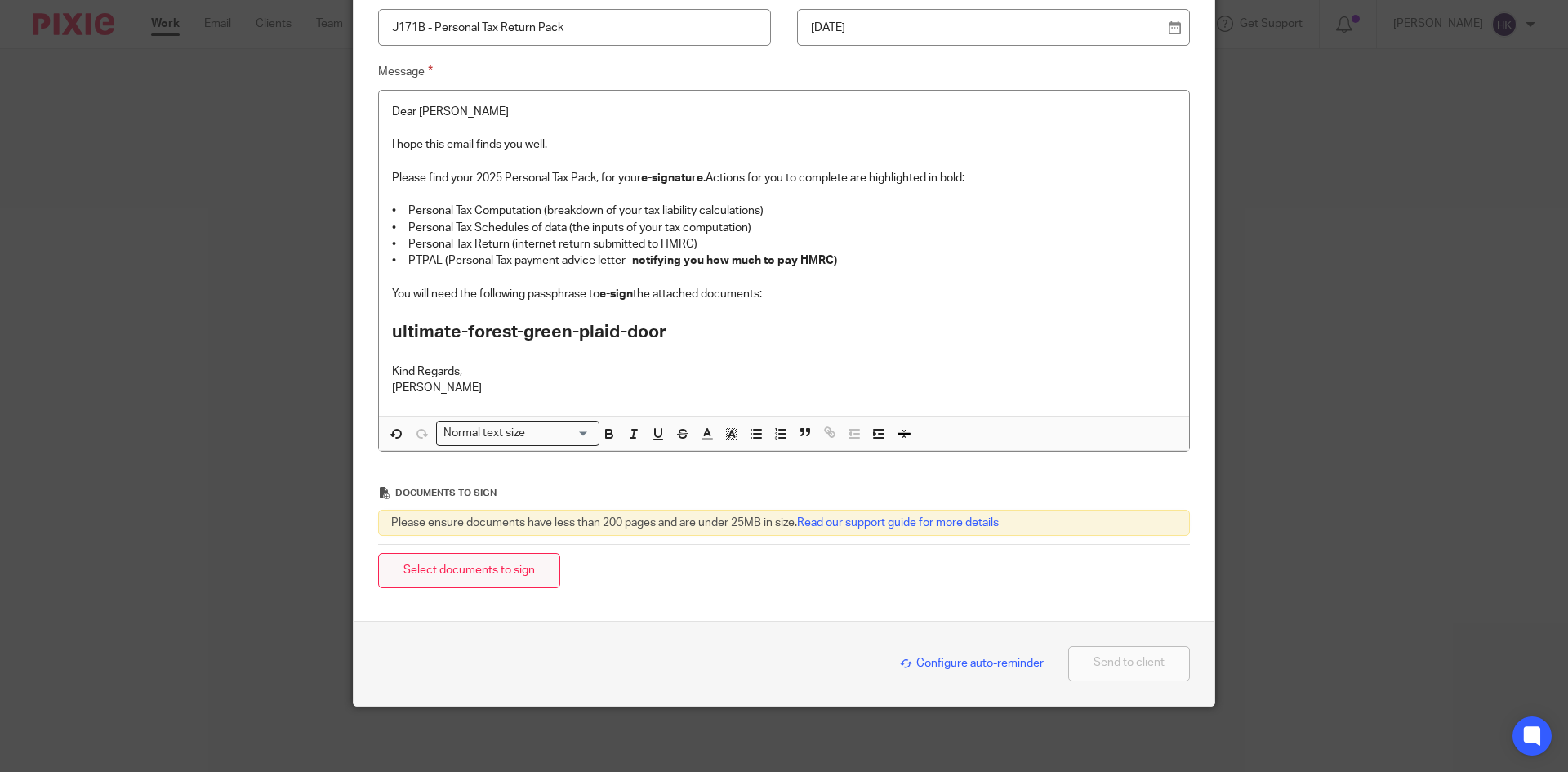
click at [457, 561] on button "Select documents to sign" at bounding box center [469, 570] width 182 height 36
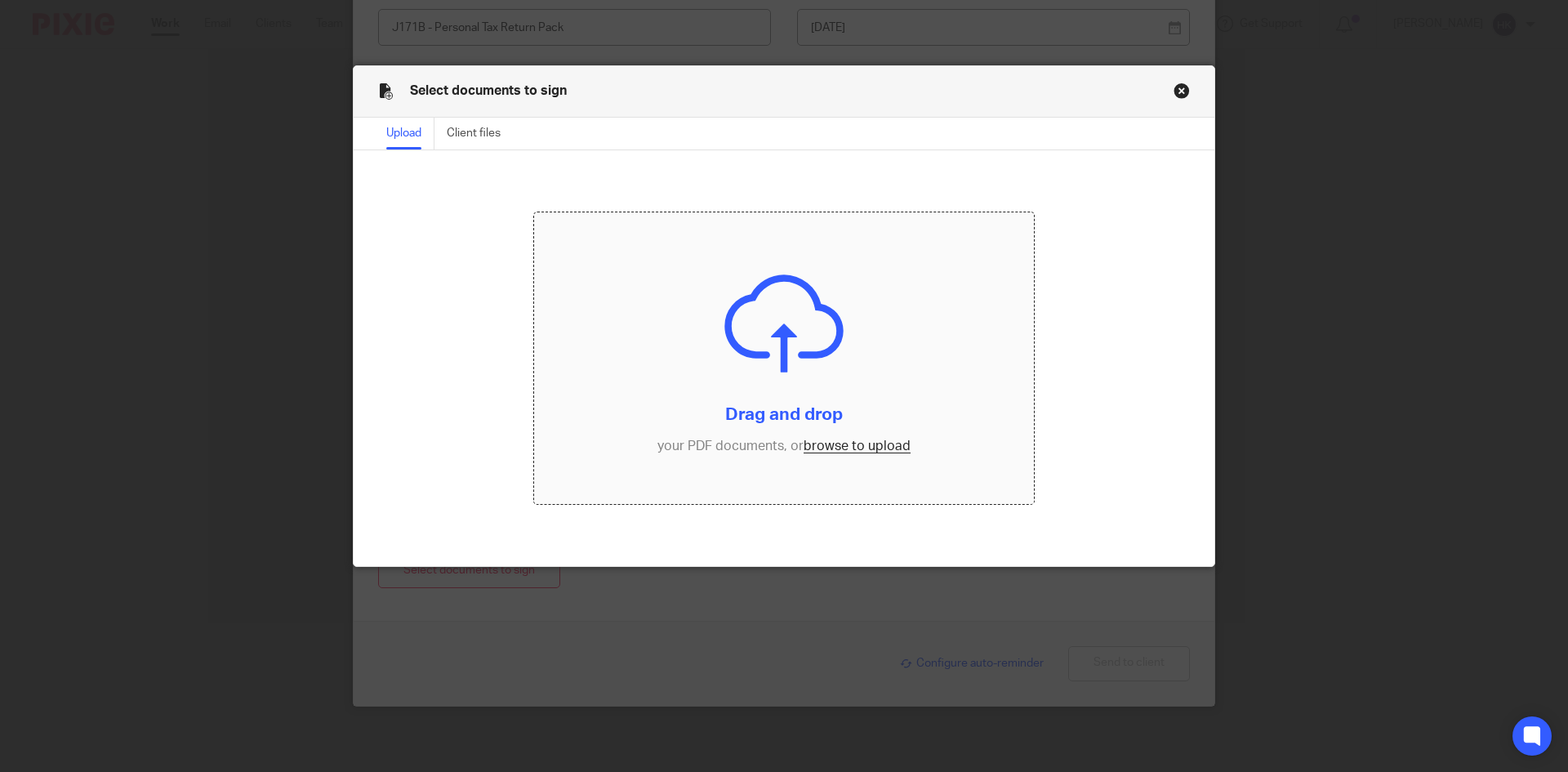
click at [812, 449] on input "file" at bounding box center [784, 359] width 500 height 293
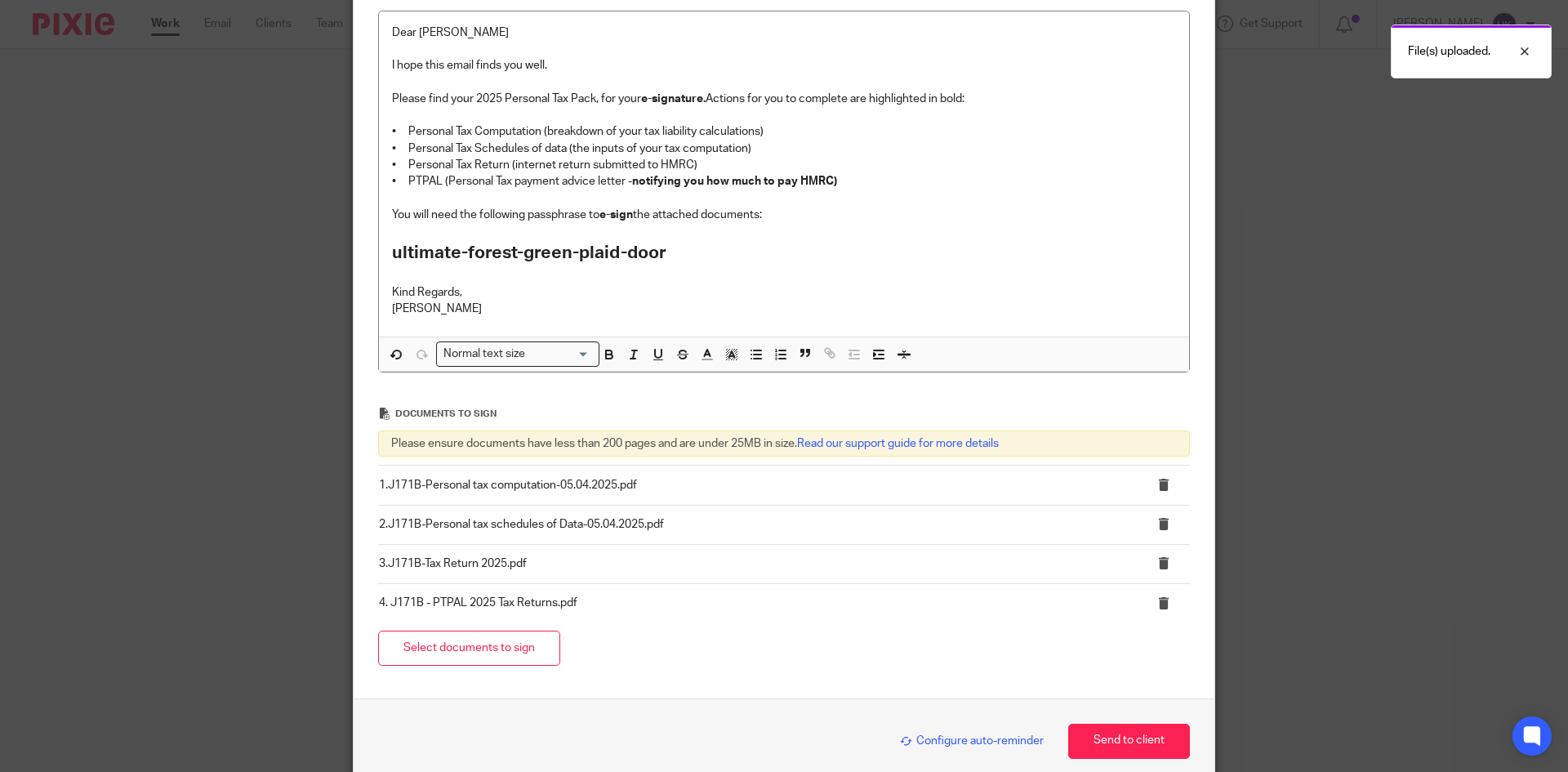
scroll to position [396, 0]
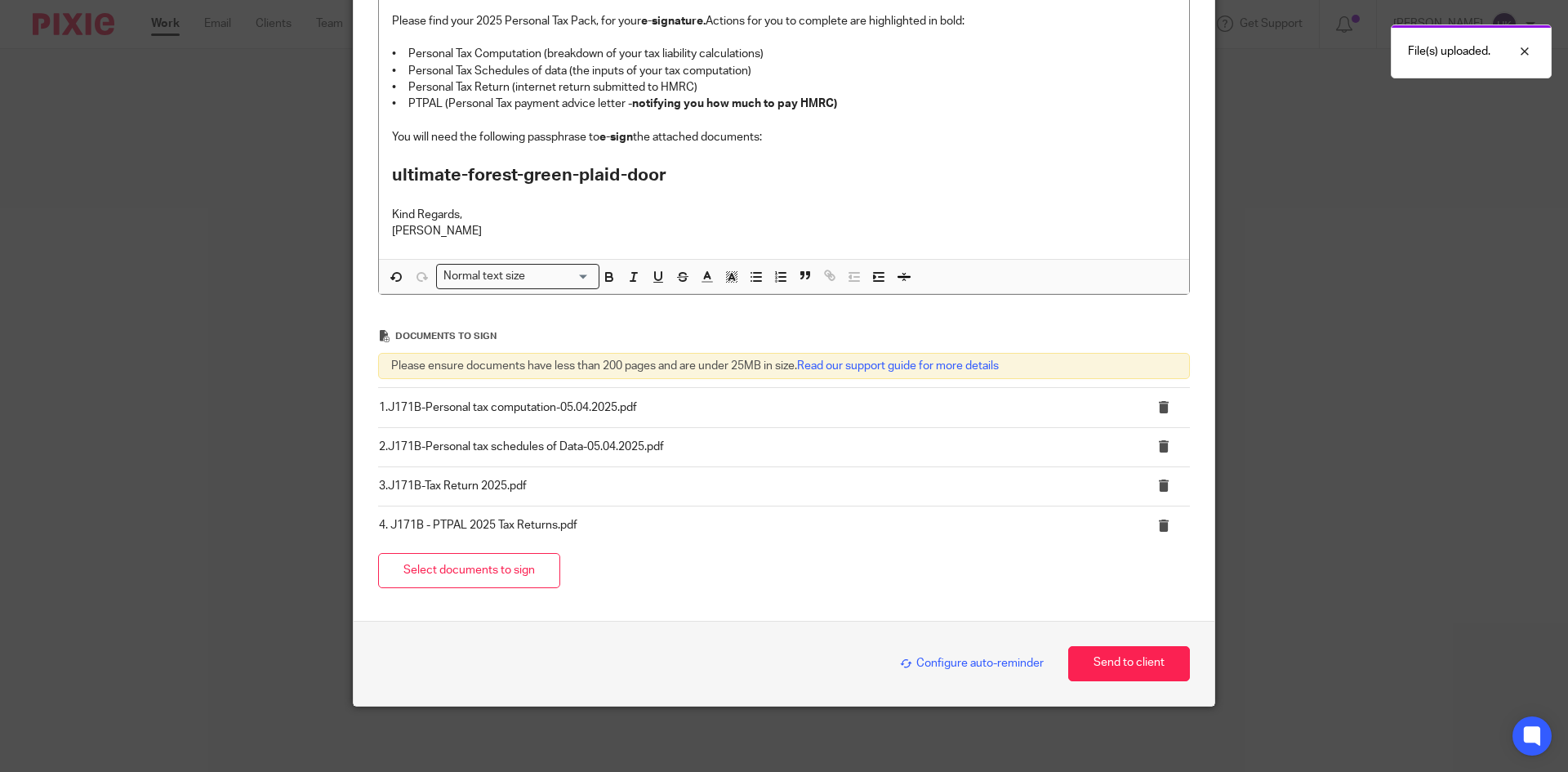
click at [962, 661] on span "Configure auto-reminder" at bounding box center [971, 663] width 143 height 12
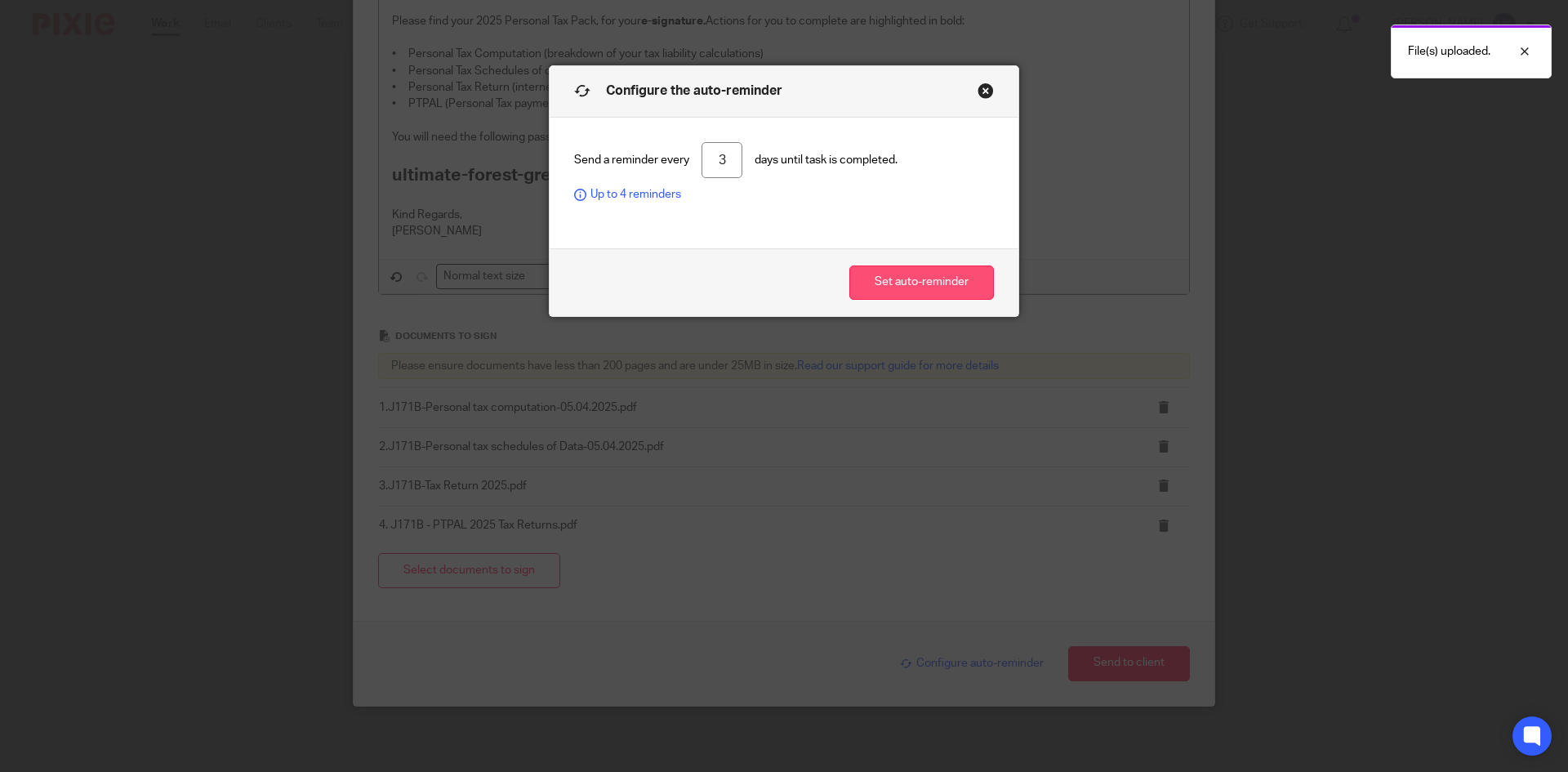
click at [893, 285] on button "Set auto-reminder" at bounding box center [921, 283] width 144 height 36
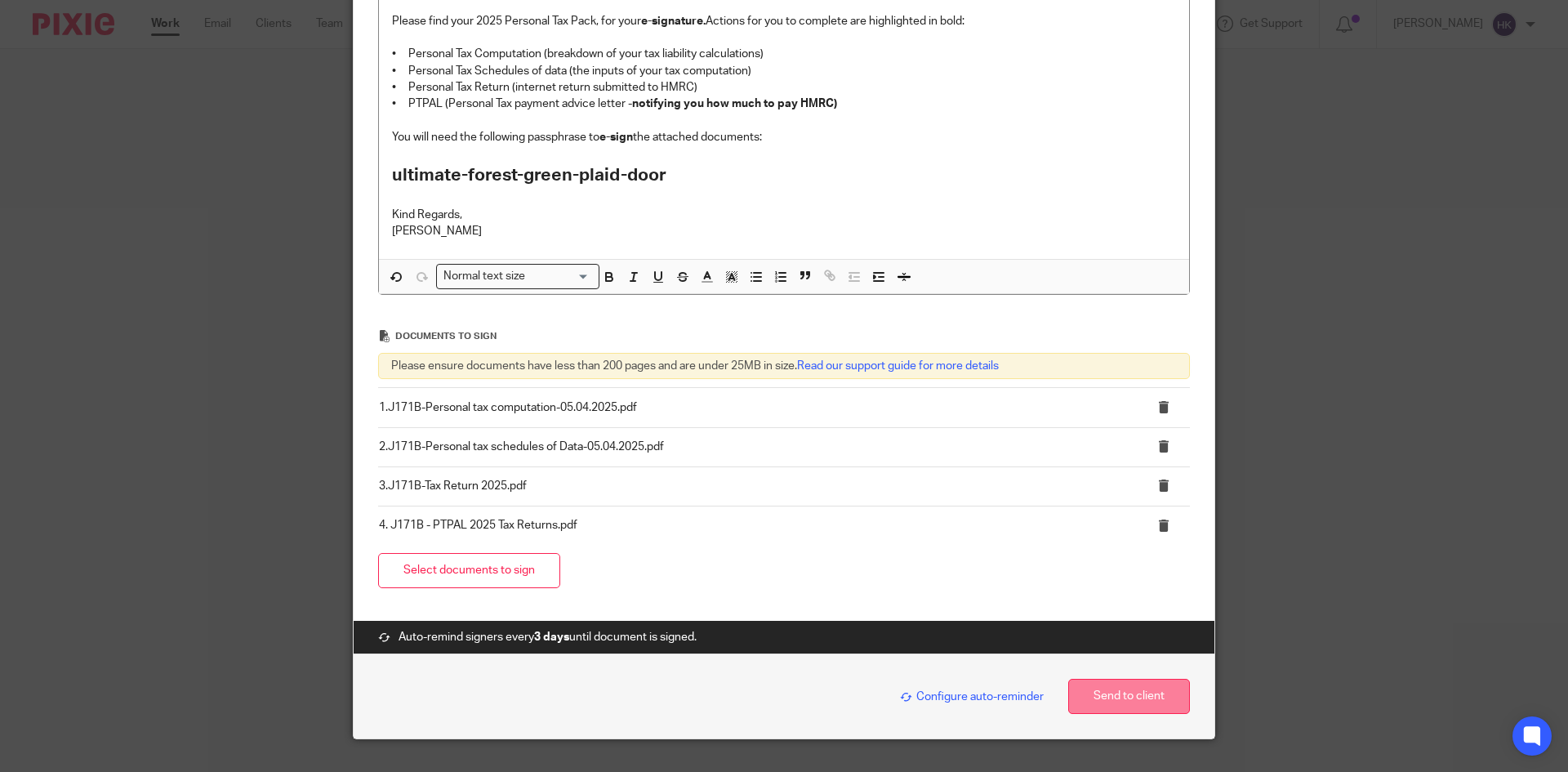
click at [1129, 701] on button "Send to client" at bounding box center [1129, 696] width 122 height 36
